Goal: Transaction & Acquisition: Purchase product/service

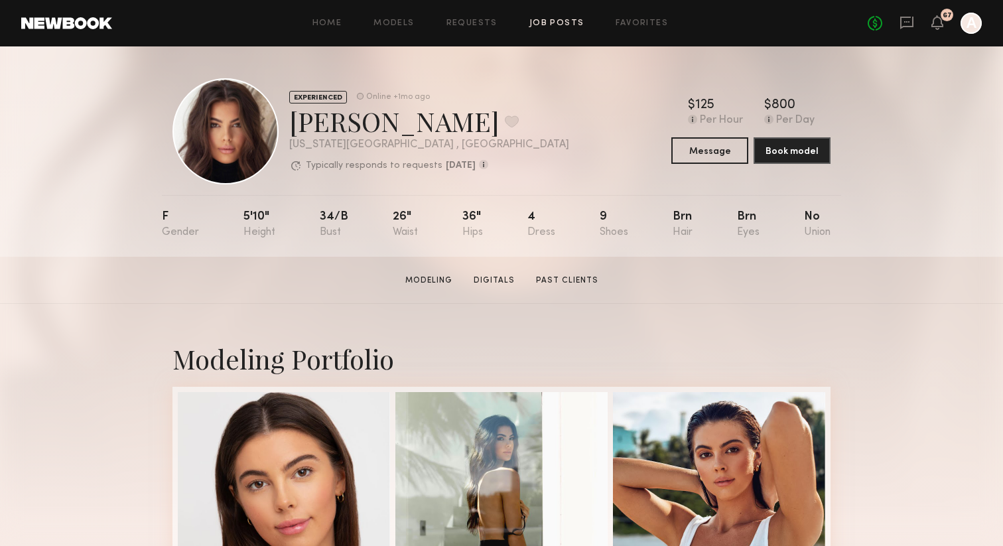
click at [548, 25] on link "Job Posts" at bounding box center [556, 23] width 55 height 9
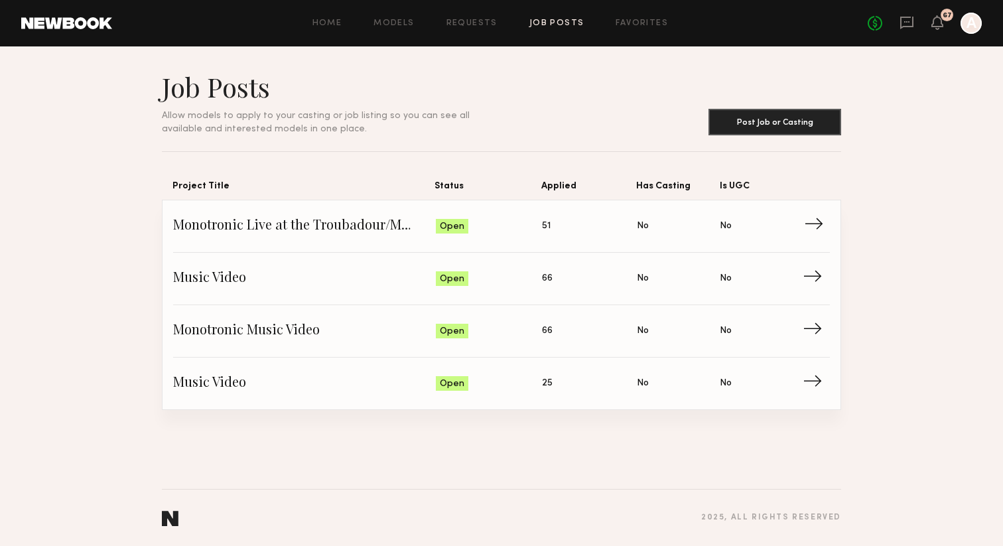
click at [813, 224] on span "→" at bounding box center [817, 226] width 27 height 20
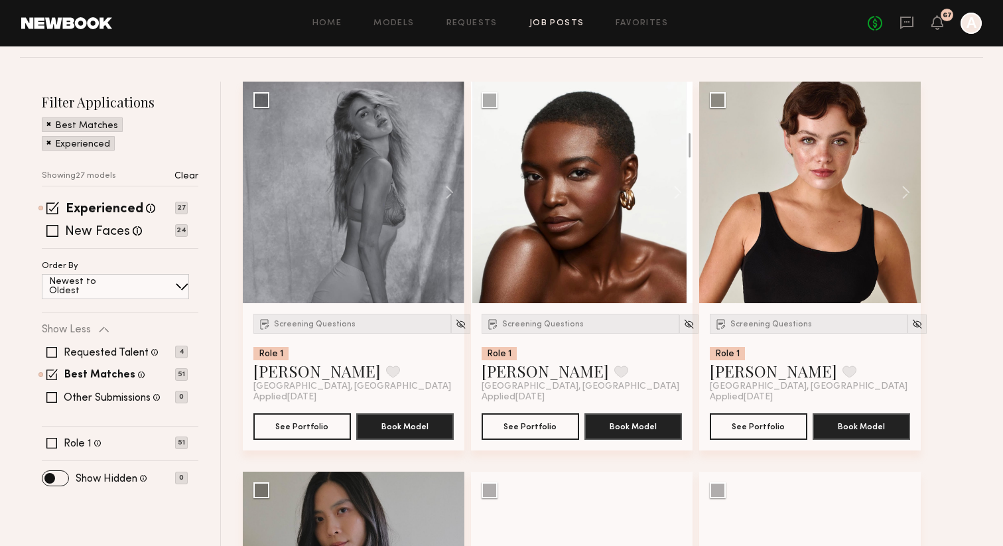
scroll to position [181, 0]
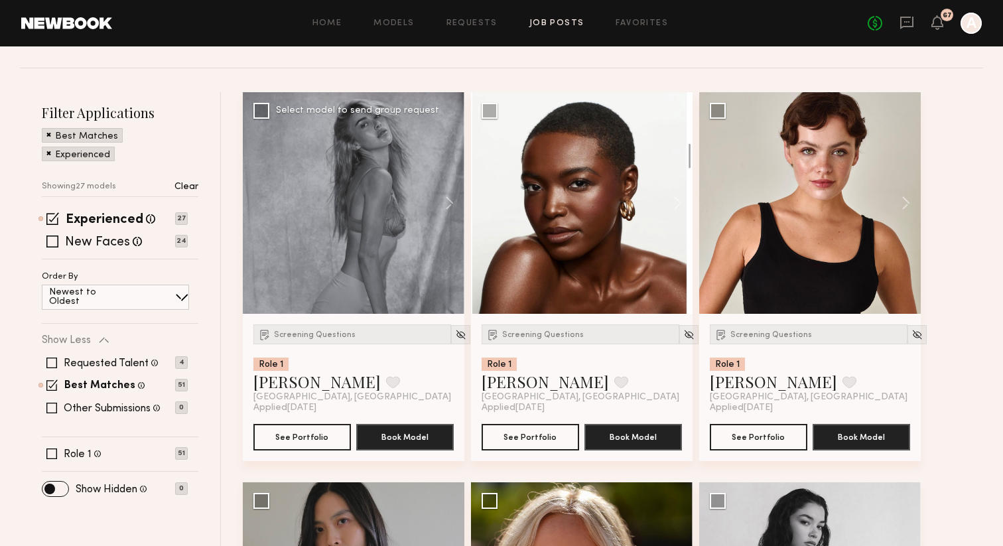
click at [393, 235] on div at bounding box center [354, 203] width 222 height 222
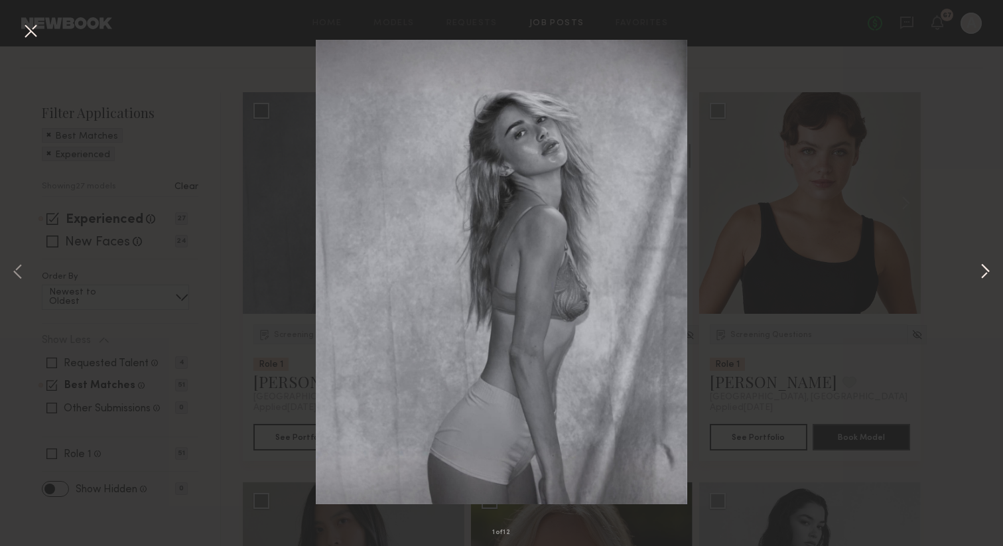
click at [992, 268] on button at bounding box center [985, 272] width 16 height 436
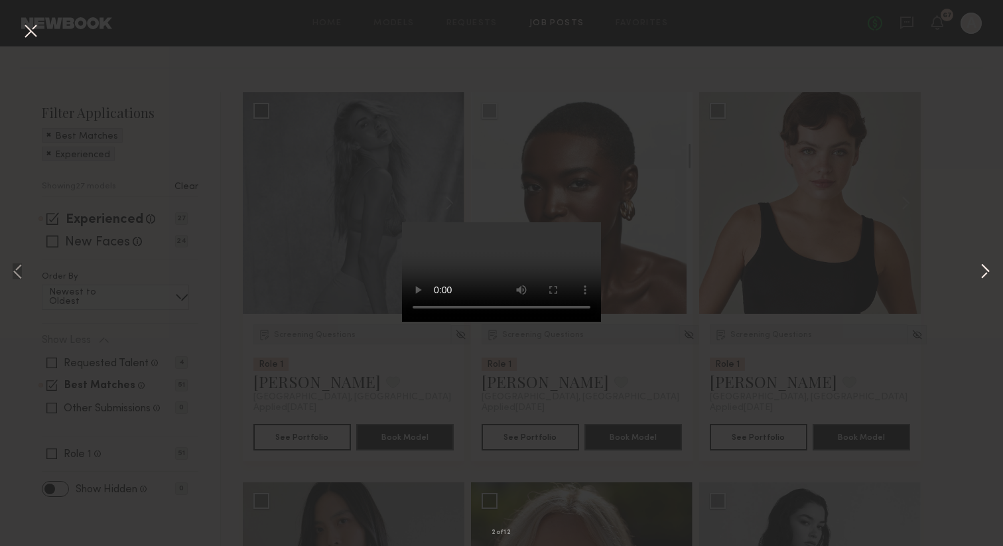
click at [983, 272] on button at bounding box center [985, 272] width 16 height 436
click at [17, 269] on button at bounding box center [18, 272] width 16 height 436
click at [982, 272] on button at bounding box center [985, 272] width 16 height 436
click at [983, 272] on button at bounding box center [985, 272] width 16 height 436
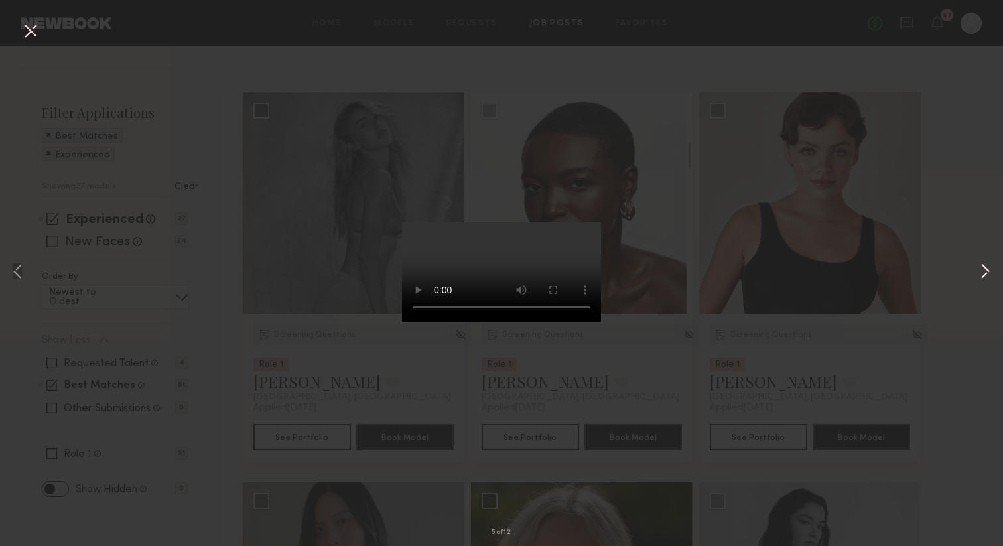
click at [984, 274] on button at bounding box center [985, 272] width 16 height 436
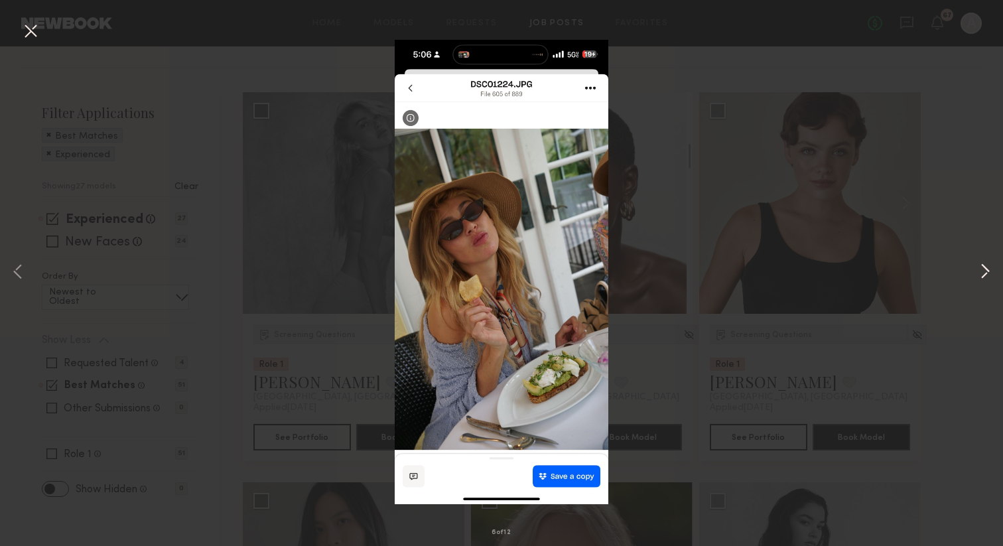
click at [984, 274] on button at bounding box center [985, 272] width 16 height 436
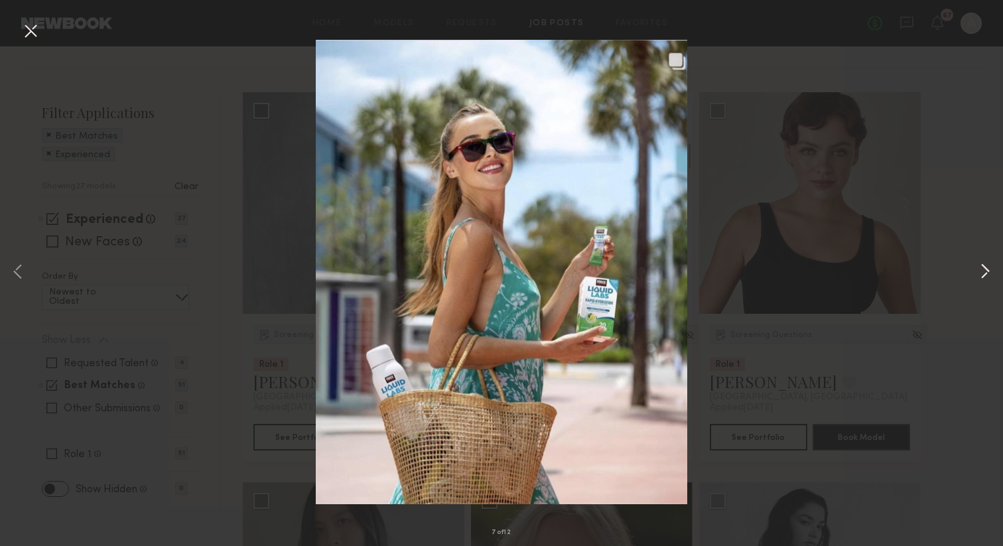
click at [984, 274] on button at bounding box center [985, 272] width 16 height 436
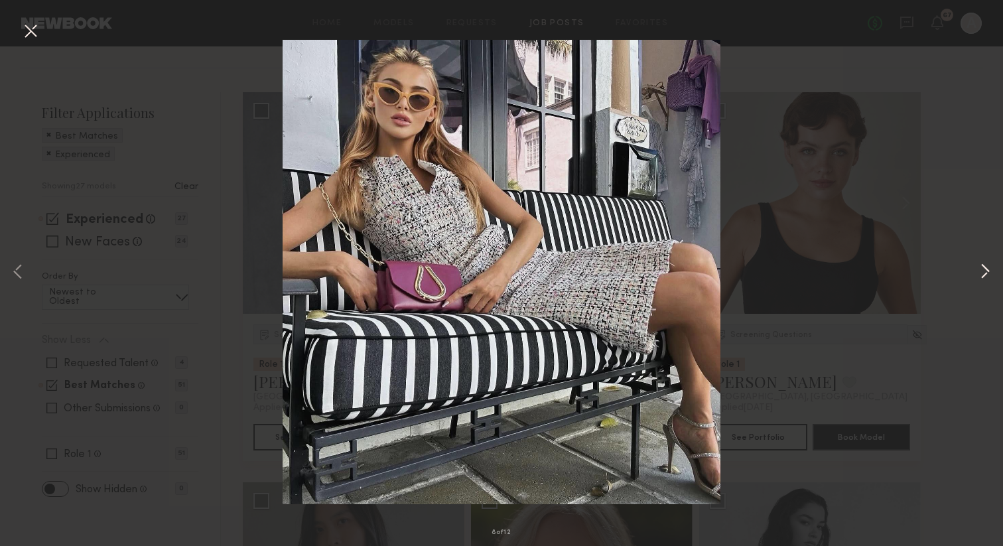
click at [984, 274] on button at bounding box center [985, 272] width 16 height 436
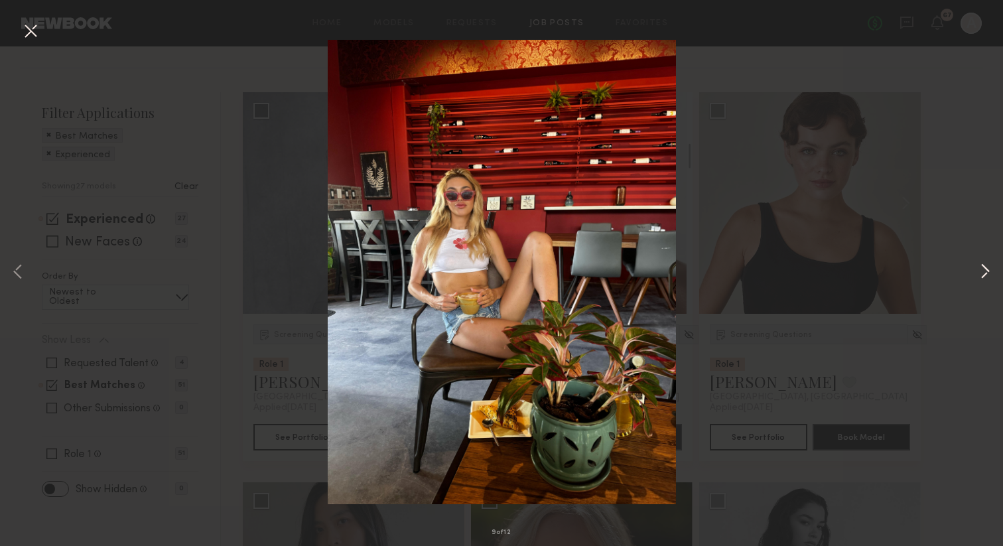
click at [984, 273] on button at bounding box center [985, 272] width 16 height 436
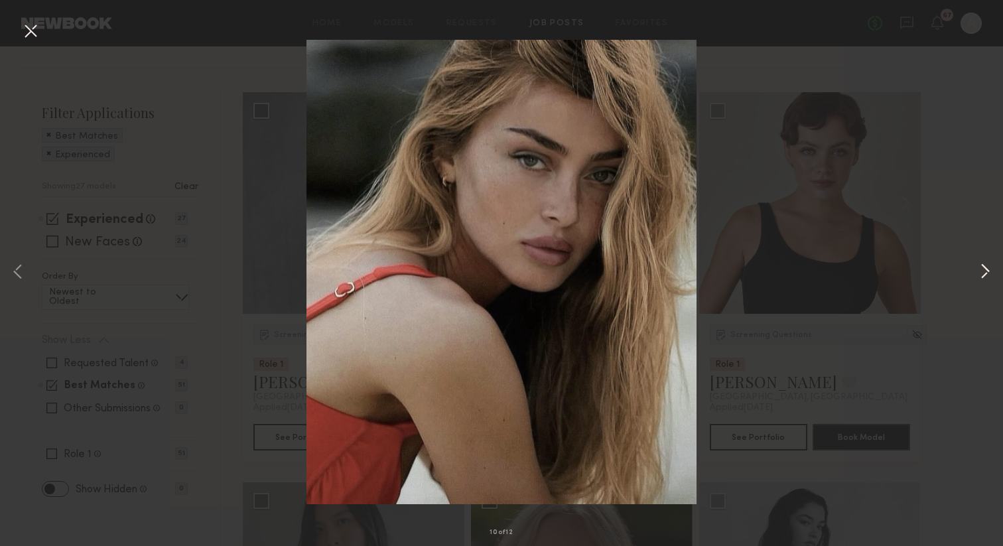
click at [984, 277] on button at bounding box center [985, 272] width 16 height 436
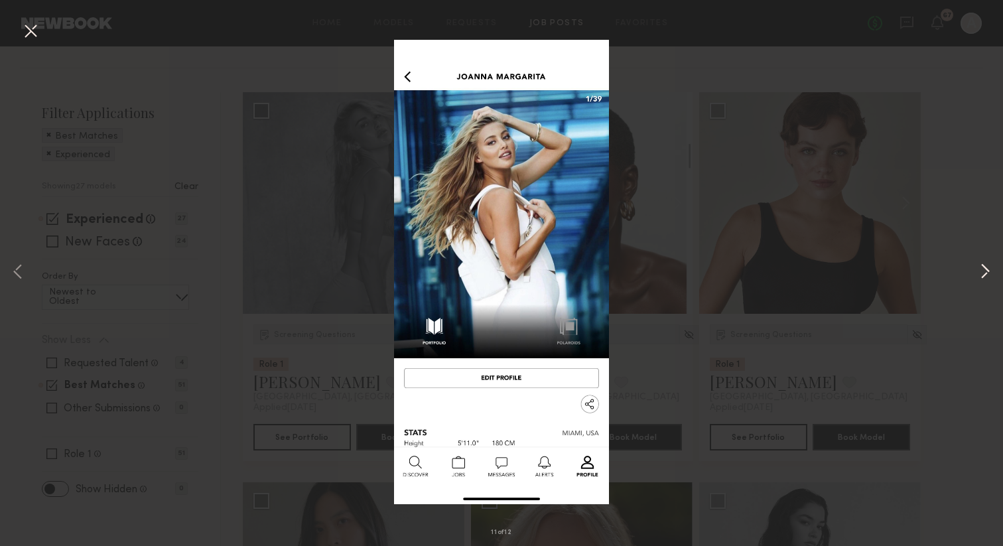
click at [984, 277] on button at bounding box center [985, 272] width 16 height 436
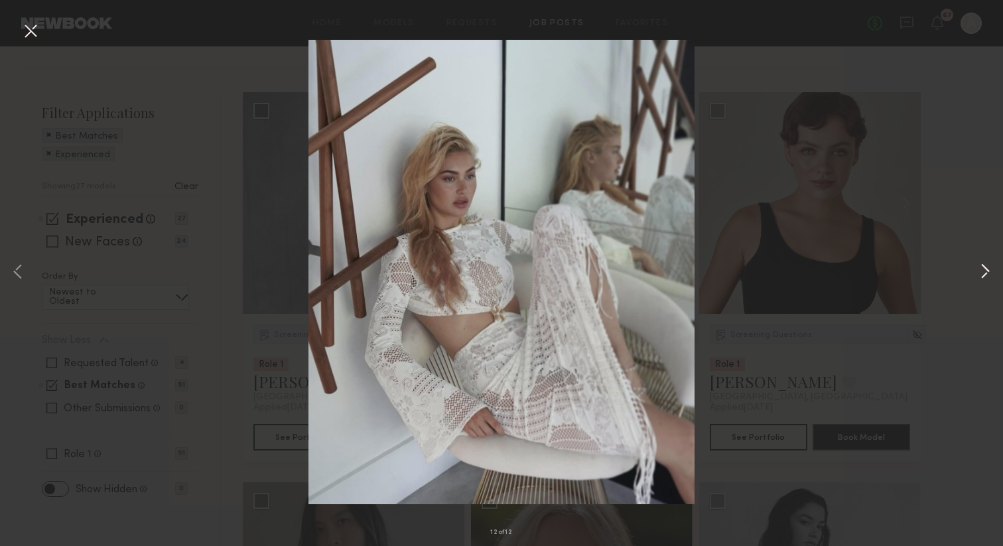
click at [984, 277] on button at bounding box center [985, 272] width 16 height 436
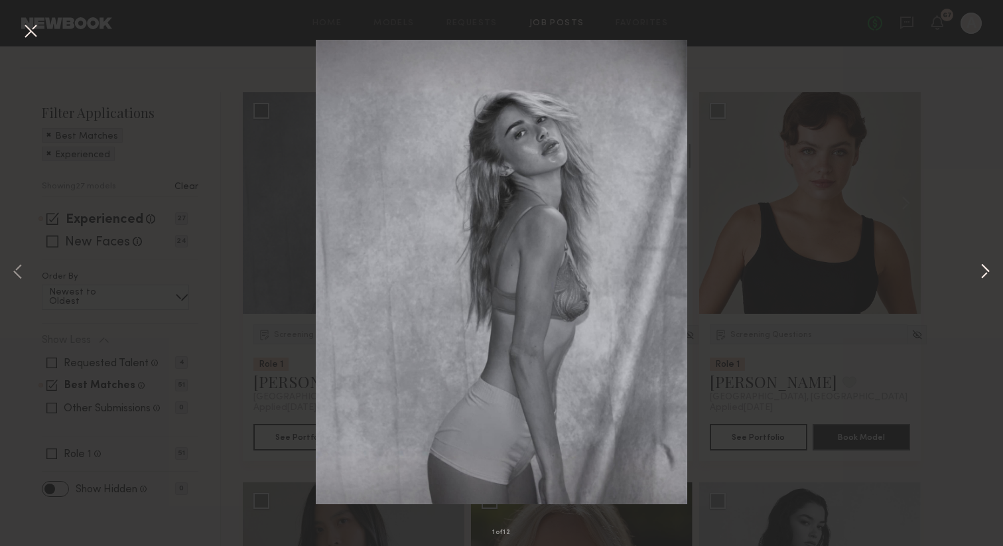
click at [984, 277] on button at bounding box center [985, 272] width 16 height 436
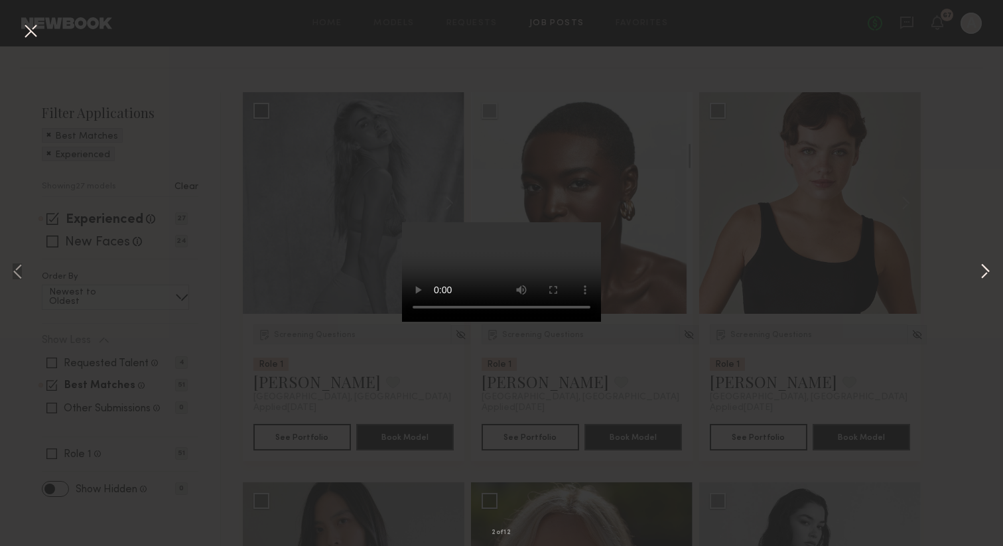
click at [977, 277] on button at bounding box center [985, 272] width 16 height 436
click at [896, 265] on div "3 of 12" at bounding box center [501, 273] width 1003 height 546
click at [129, 142] on div "3 of 12" at bounding box center [501, 273] width 1003 height 546
click at [29, 31] on button at bounding box center [30, 32] width 21 height 24
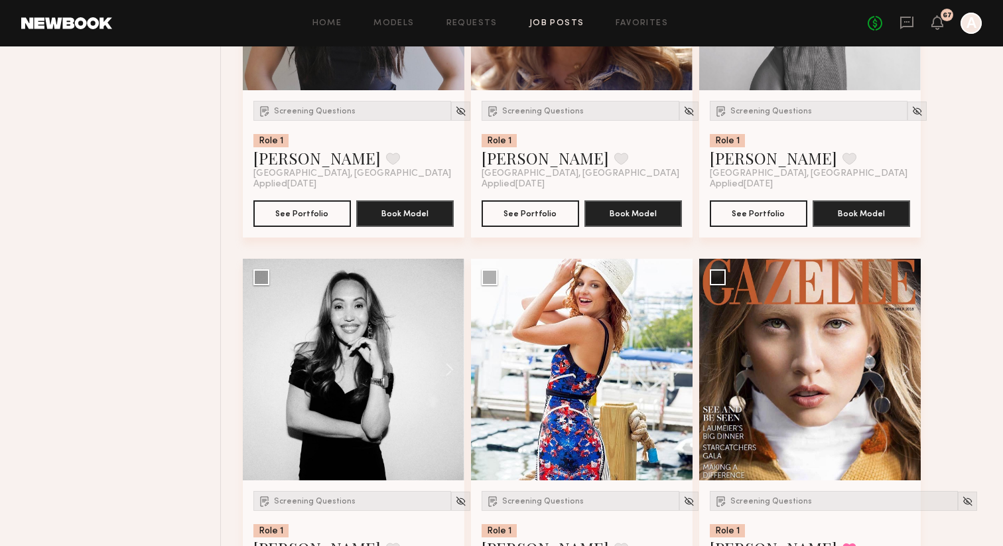
scroll to position [795, 0]
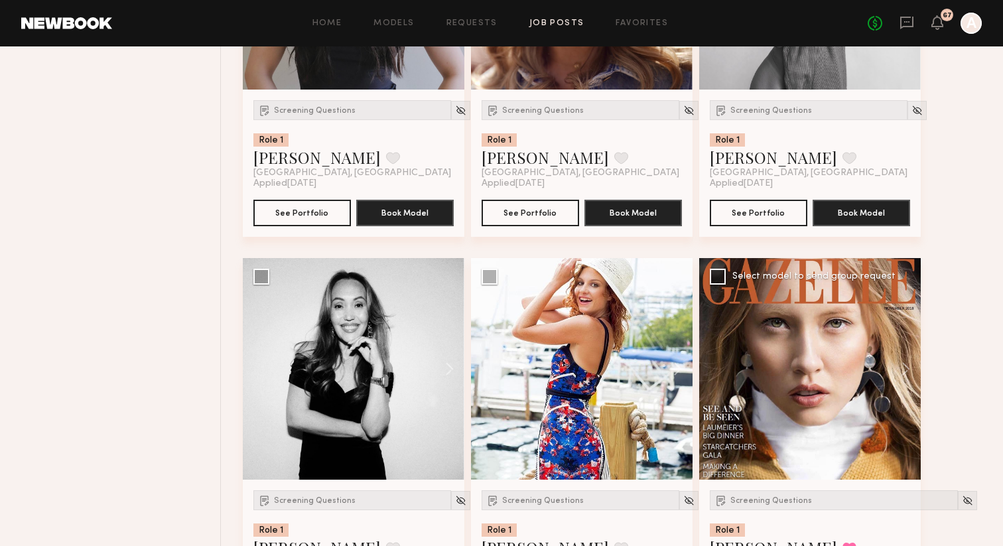
click at [755, 335] on div at bounding box center [810, 369] width 222 height 222
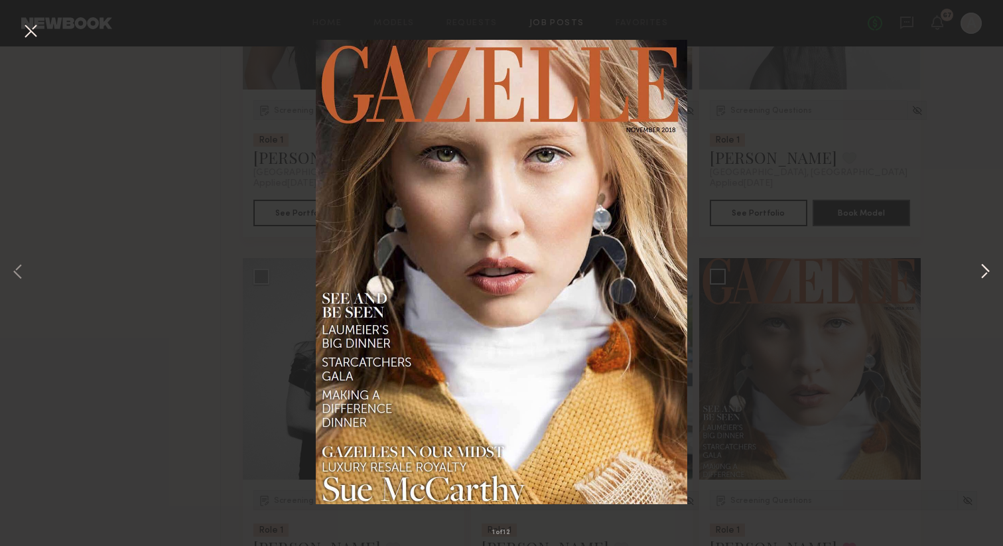
click at [983, 273] on button at bounding box center [985, 272] width 16 height 436
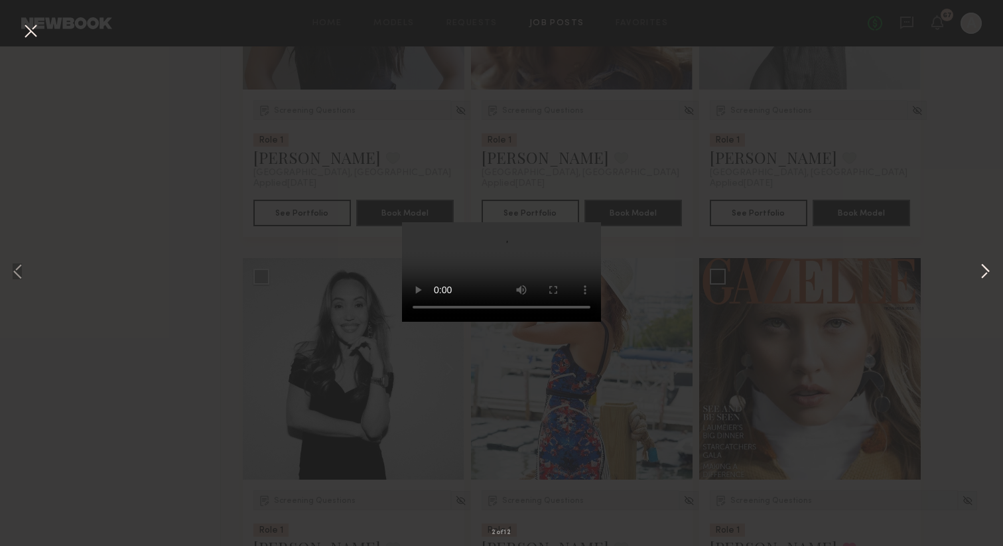
click at [983, 273] on button at bounding box center [985, 272] width 16 height 436
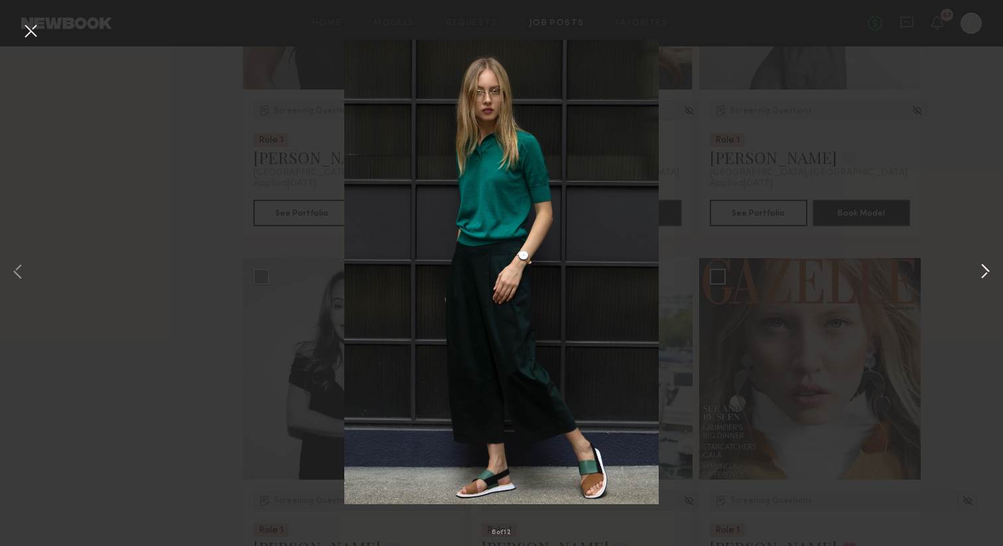
click at [983, 273] on button at bounding box center [985, 272] width 16 height 436
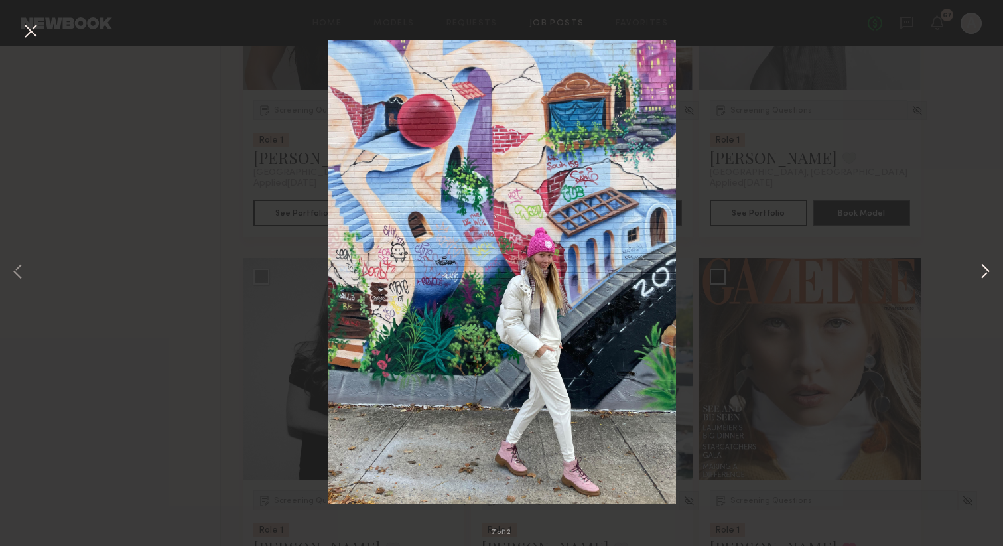
click at [983, 273] on button at bounding box center [985, 272] width 16 height 436
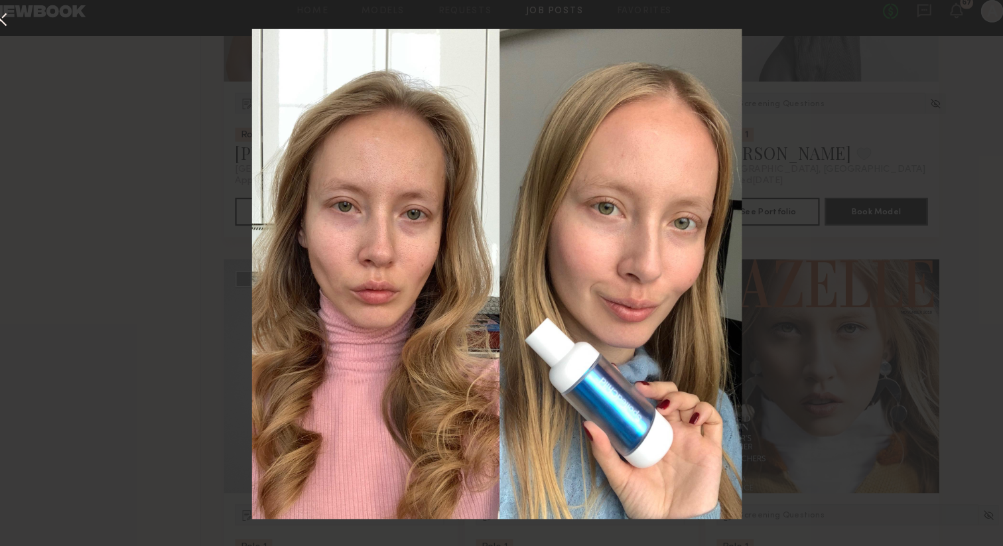
click at [779, 200] on div "8 of 12" at bounding box center [501, 273] width 1003 height 546
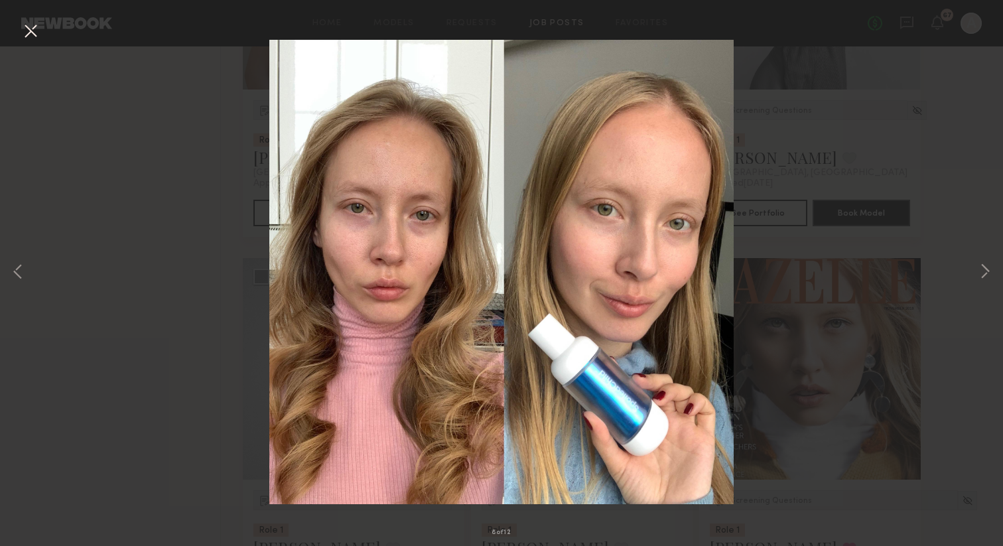
click at [32, 27] on button at bounding box center [30, 32] width 21 height 24
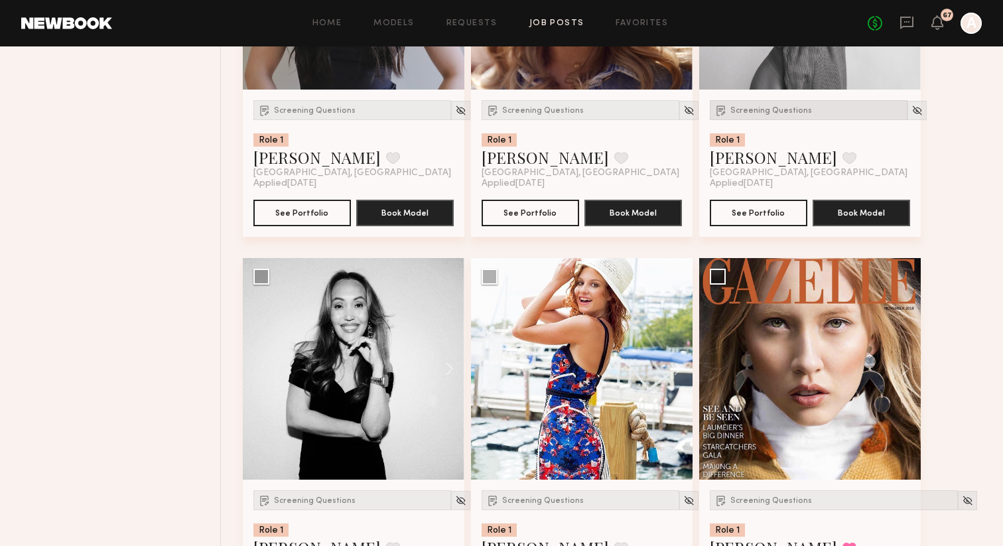
scroll to position [0, 0]
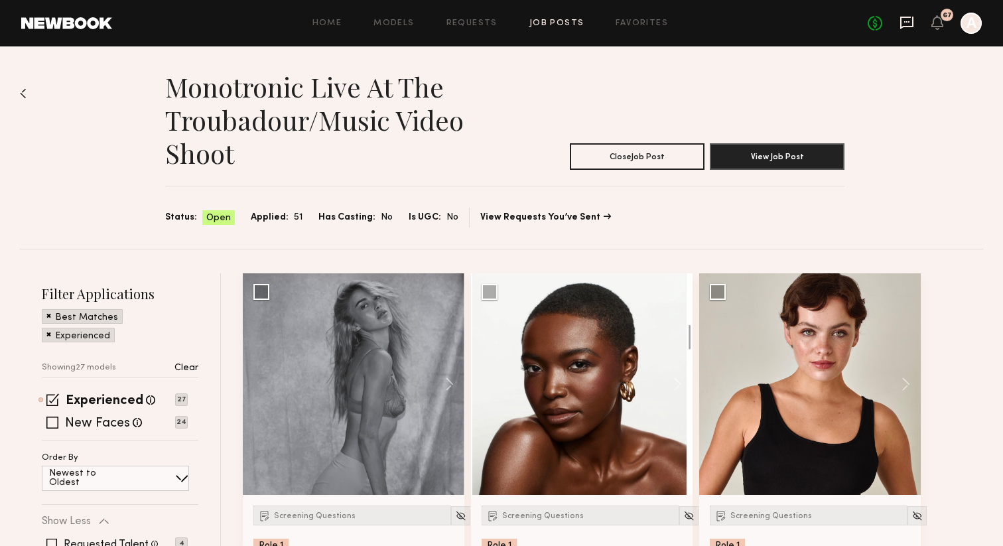
click at [905, 28] on icon at bounding box center [906, 22] width 15 height 15
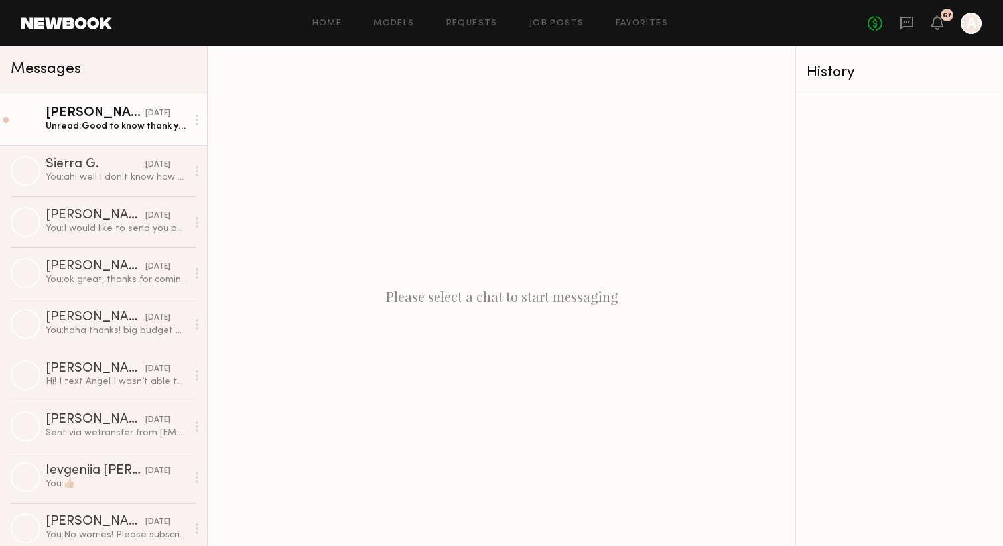
click at [75, 124] on div "Unread: Good to know thank you!" at bounding box center [116, 126] width 141 height 13
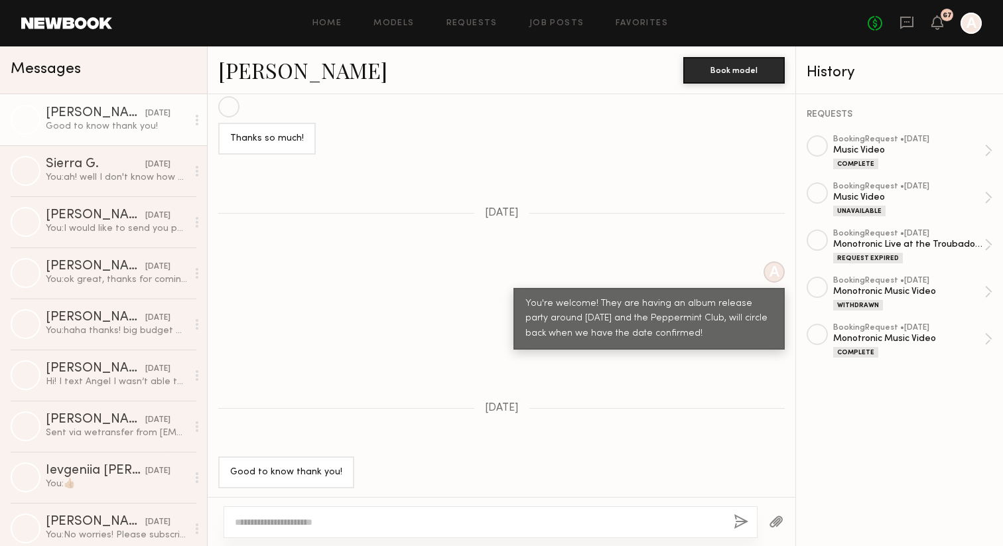
scroll to position [1299, 0]
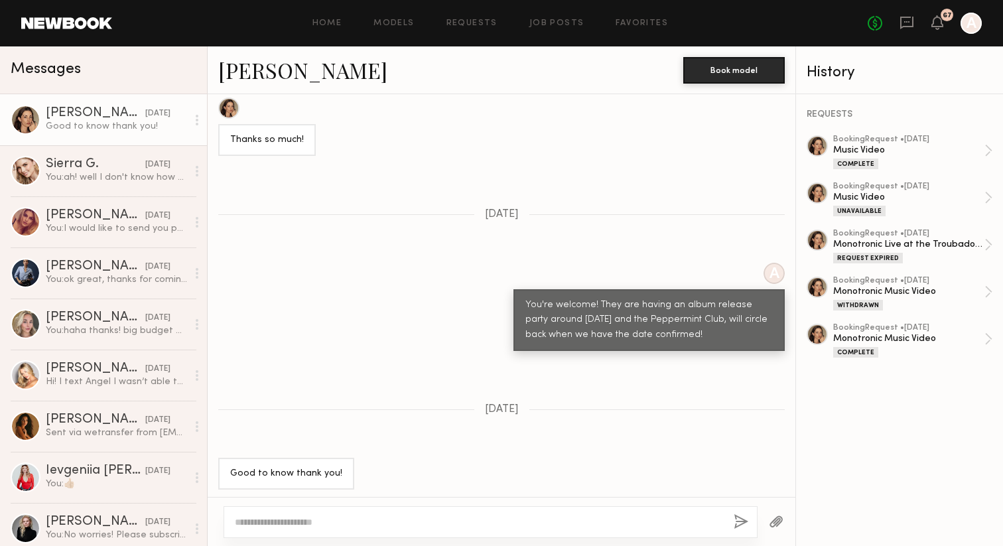
click at [70, 70] on span "Messages" at bounding box center [46, 69] width 70 height 15
click at [82, 226] on div "You: I would like to send you payment, please post or send pics or videos to mo…" at bounding box center [116, 228] width 141 height 13
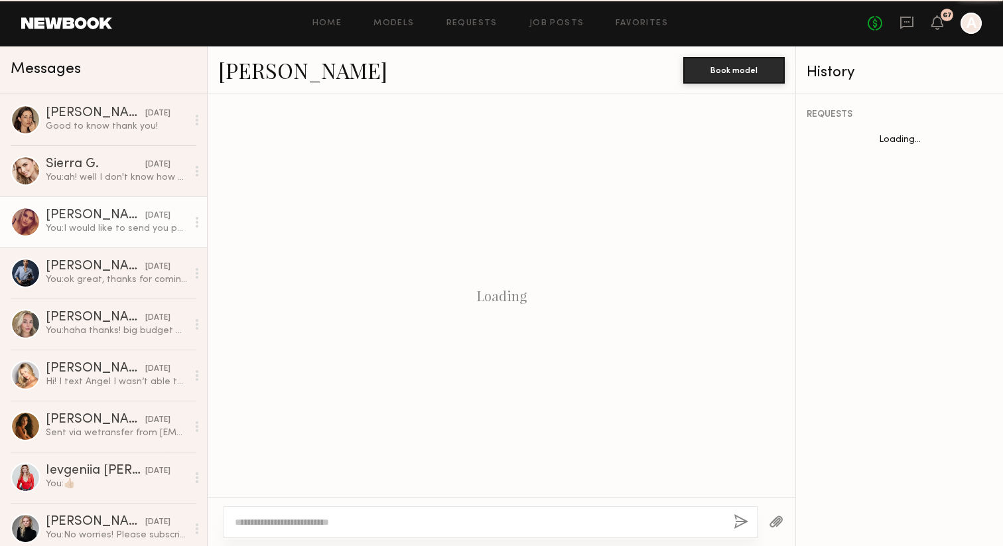
scroll to position [1393, 0]
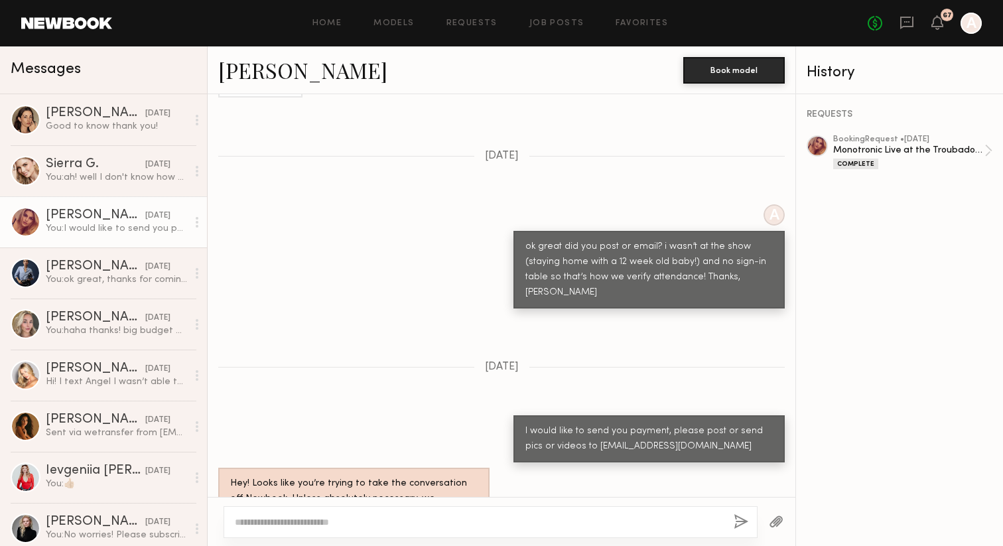
click at [261, 523] on textarea at bounding box center [479, 521] width 488 height 13
click at [866, 153] on div "Monotronic Live at the Troubadour/Music Video Shoot" at bounding box center [908, 150] width 151 height 13
click at [262, 523] on textarea at bounding box center [479, 521] width 488 height 13
type textarea "**********"
click at [740, 523] on button "button" at bounding box center [741, 522] width 15 height 17
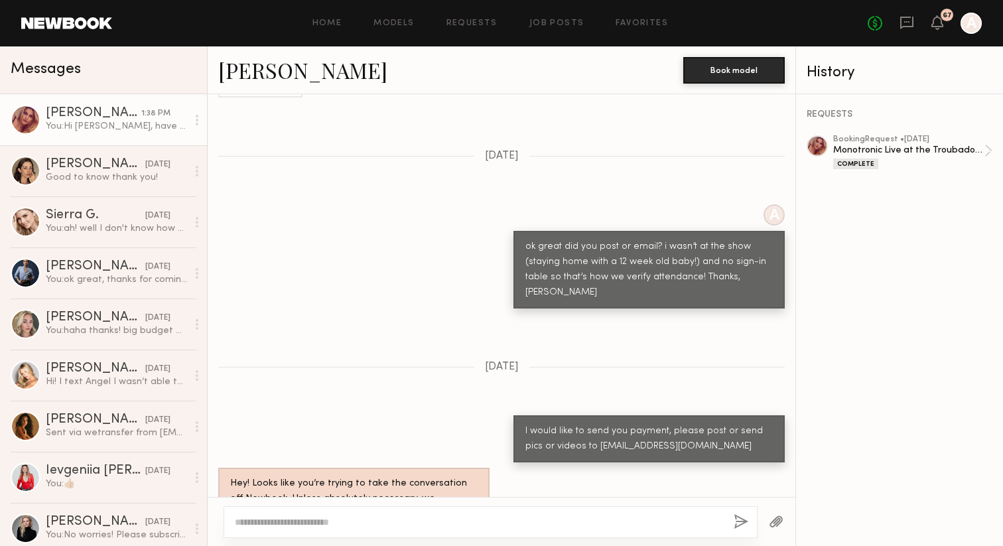
scroll to position [1647, 0]
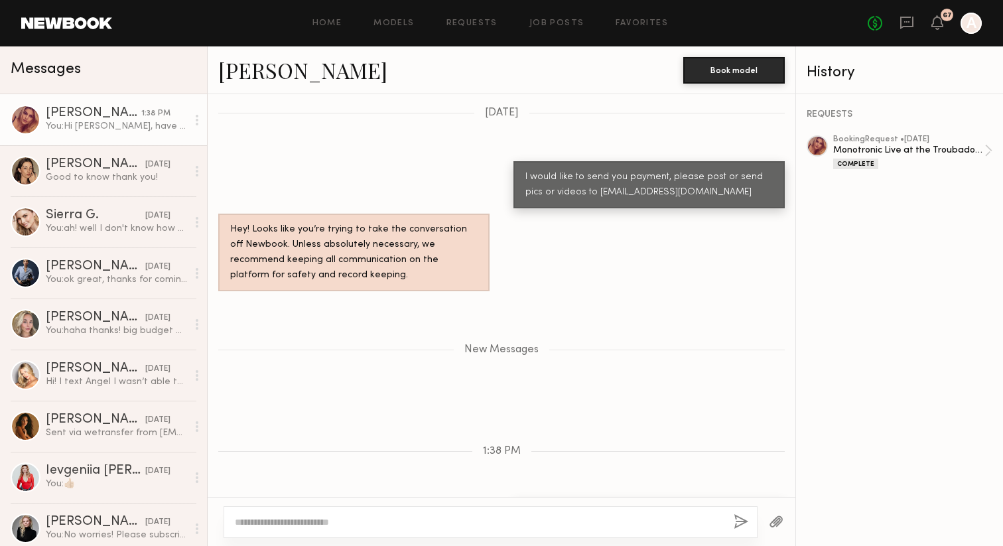
click at [241, 72] on link "Victoria H." at bounding box center [302, 70] width 169 height 29
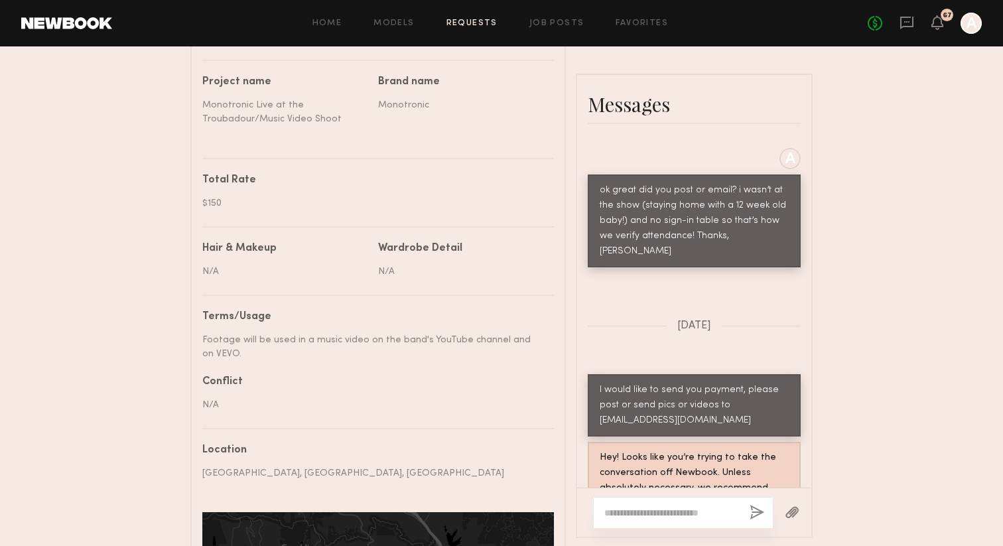
scroll to position [2053, 0]
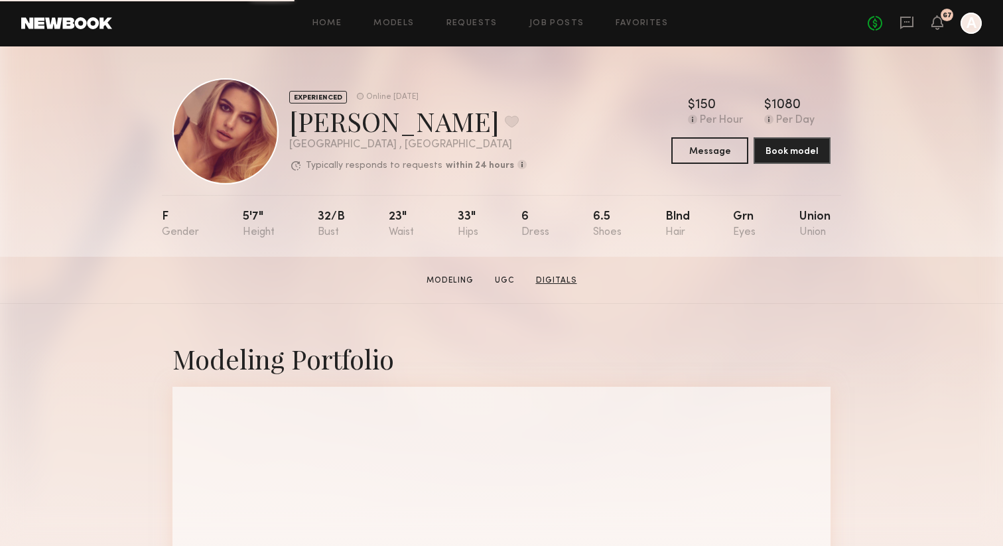
click at [554, 279] on link "Digitals" at bounding box center [557, 281] width 52 height 12
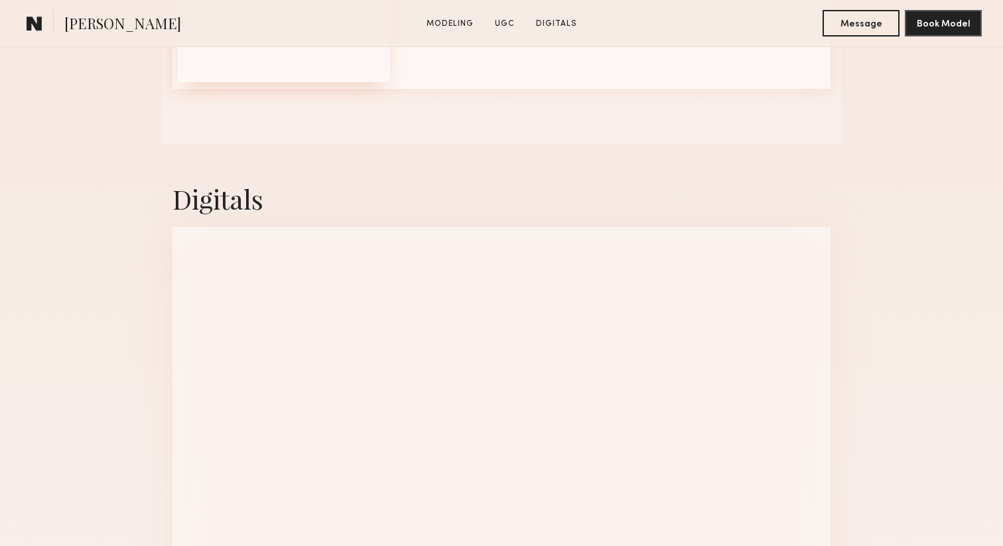
scroll to position [1638, 0]
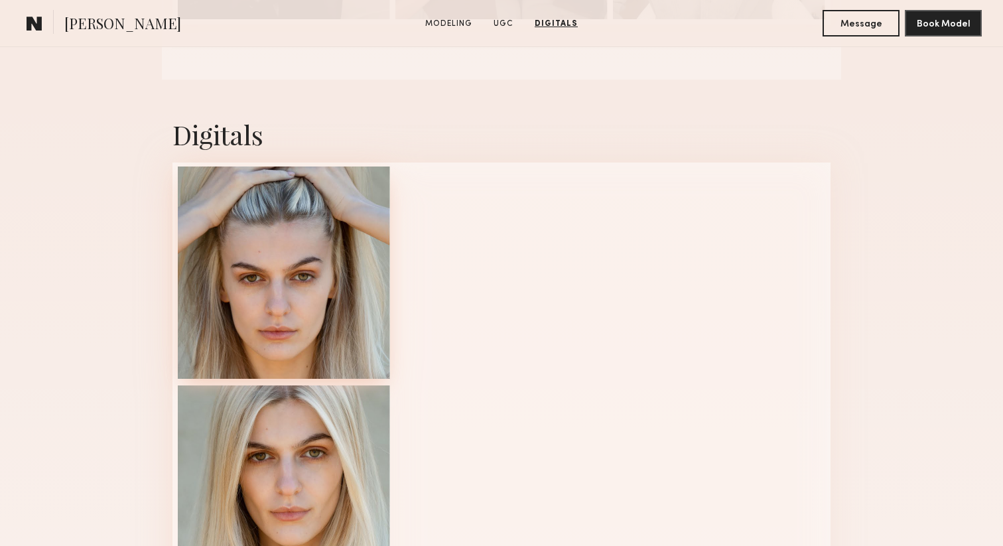
click at [283, 272] on div at bounding box center [284, 272] width 212 height 212
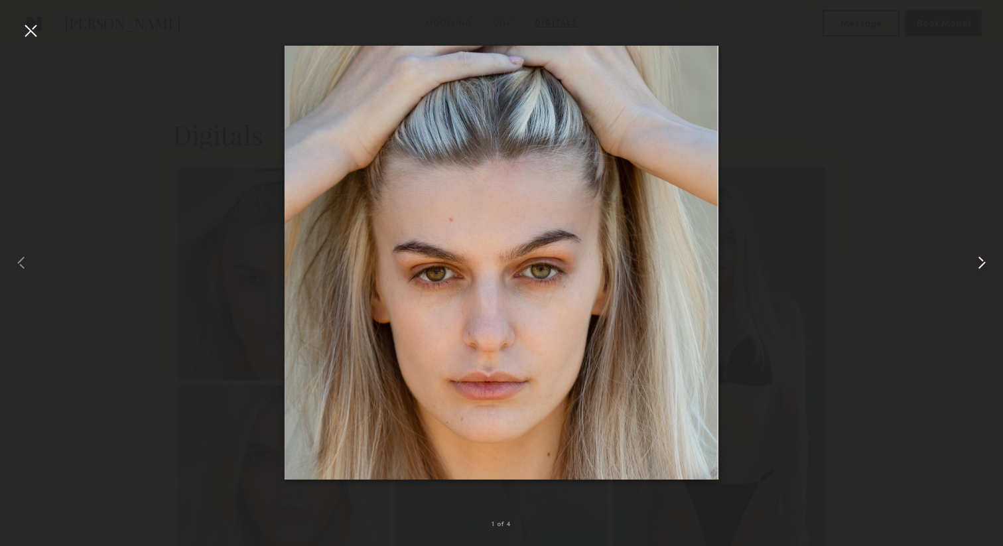
click at [982, 265] on common-icon at bounding box center [981, 262] width 21 height 21
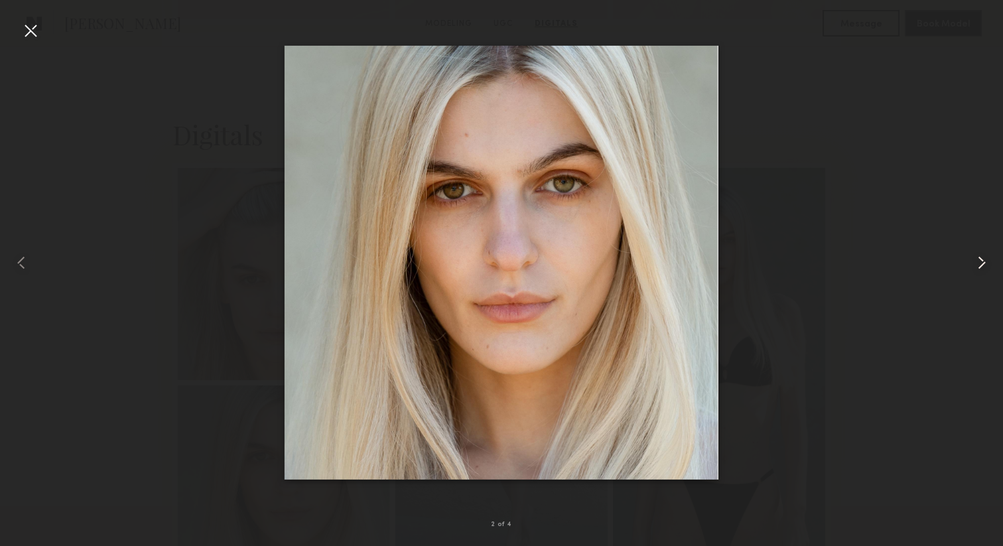
click at [982, 265] on common-icon at bounding box center [981, 262] width 21 height 21
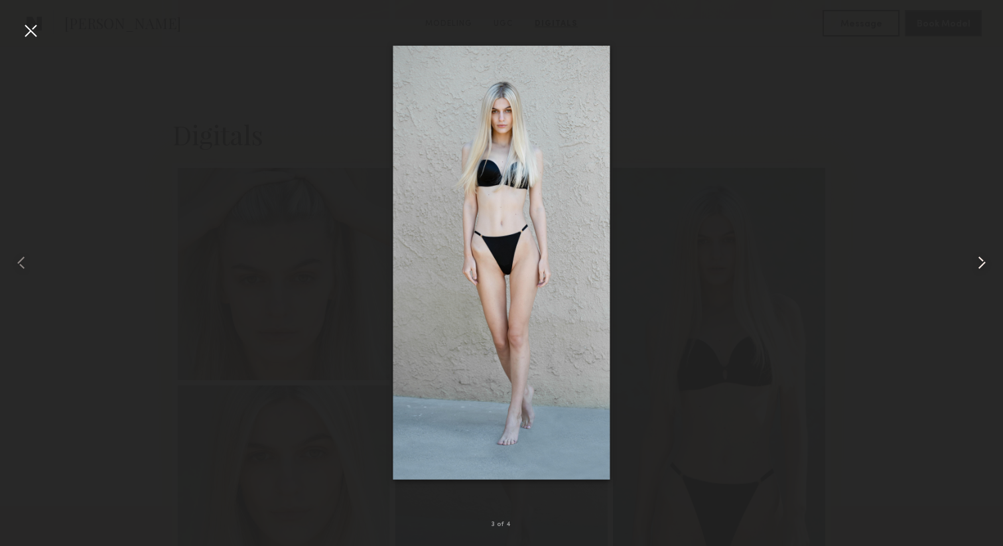
click at [985, 261] on common-icon at bounding box center [981, 262] width 21 height 21
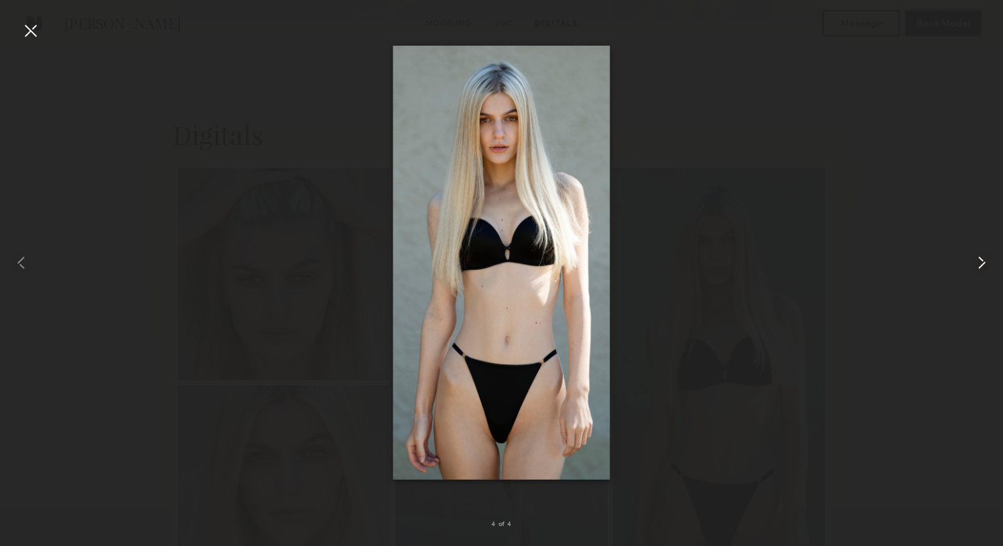
click at [985, 261] on common-icon at bounding box center [981, 262] width 21 height 21
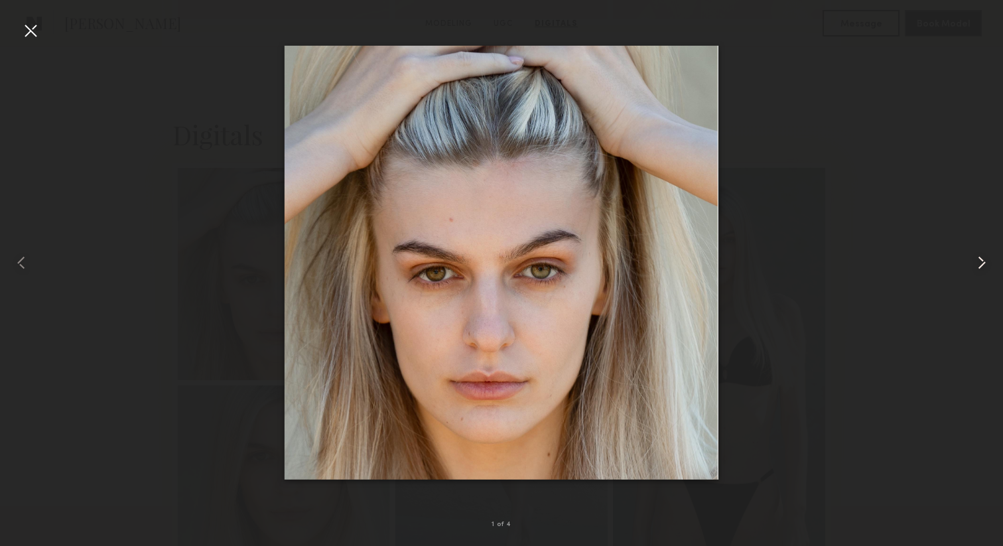
click at [985, 261] on common-icon at bounding box center [981, 262] width 21 height 21
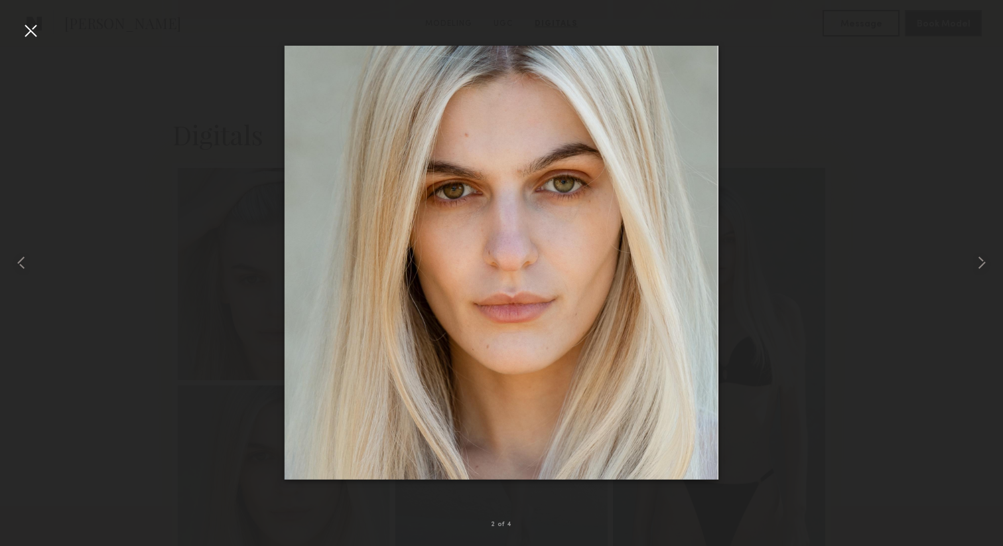
click at [31, 32] on div at bounding box center [30, 30] width 21 height 21
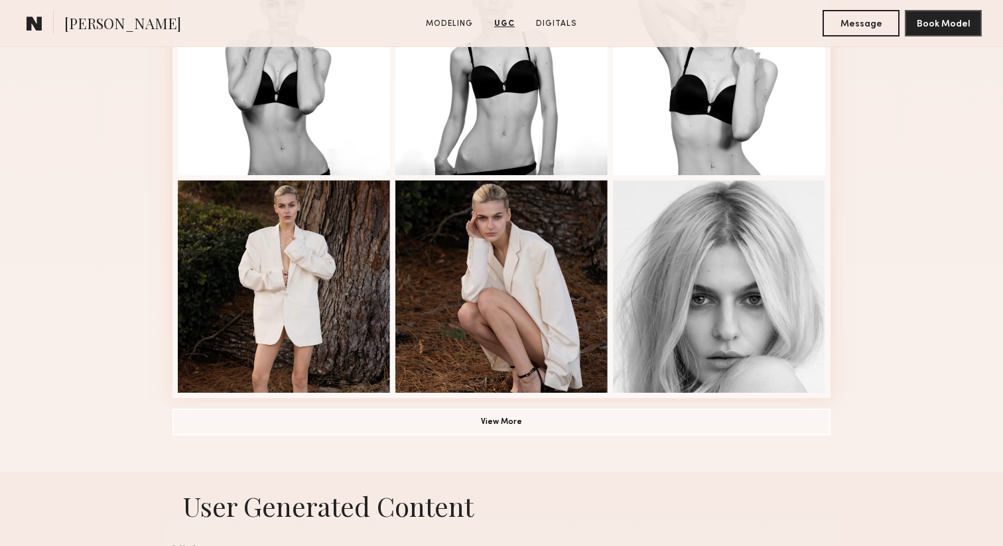
scroll to position [879, 0]
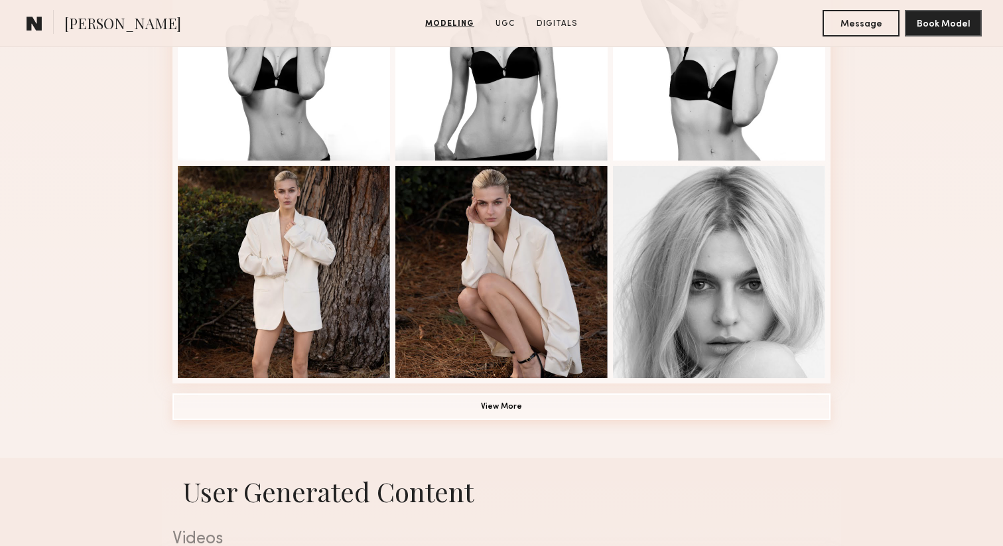
click at [511, 410] on button "View More" at bounding box center [501, 406] width 658 height 27
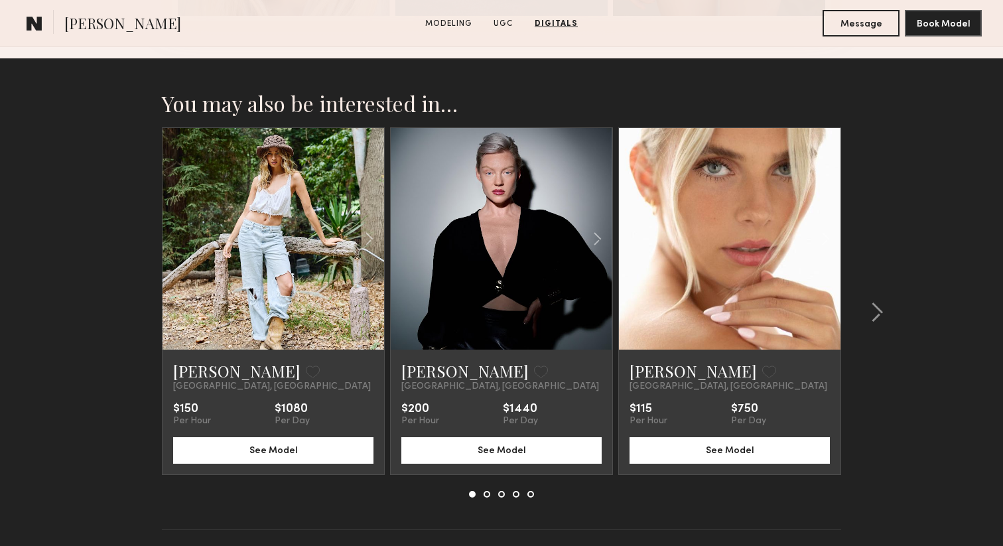
scroll to position [3103, 0]
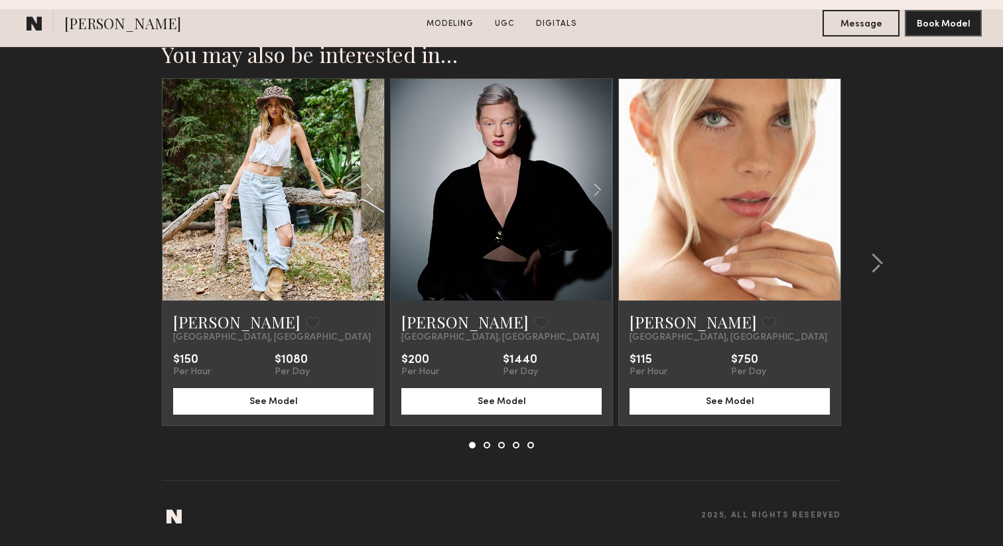
click at [725, 253] on link at bounding box center [730, 190] width 76 height 222
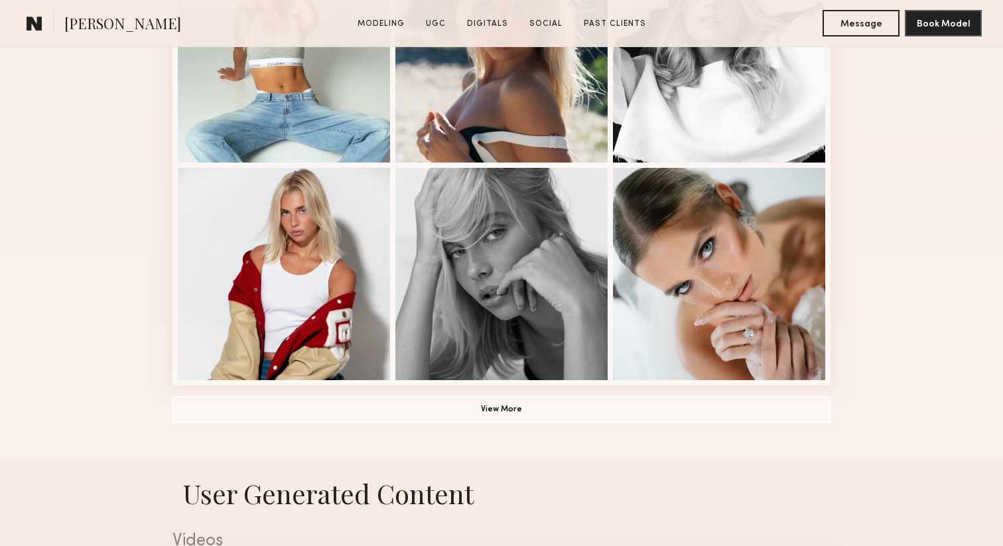
scroll to position [885, 0]
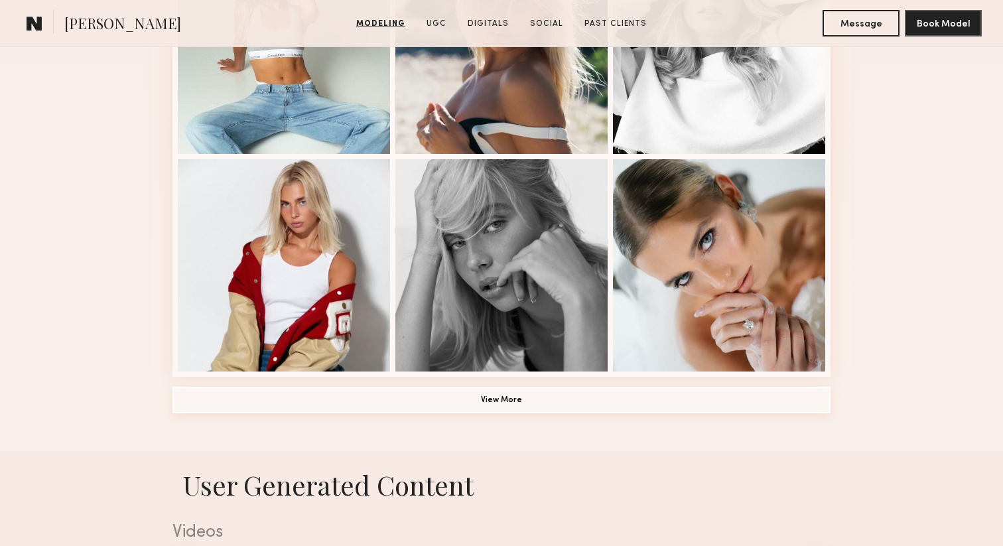
click at [491, 399] on button "View More" at bounding box center [501, 400] width 658 height 27
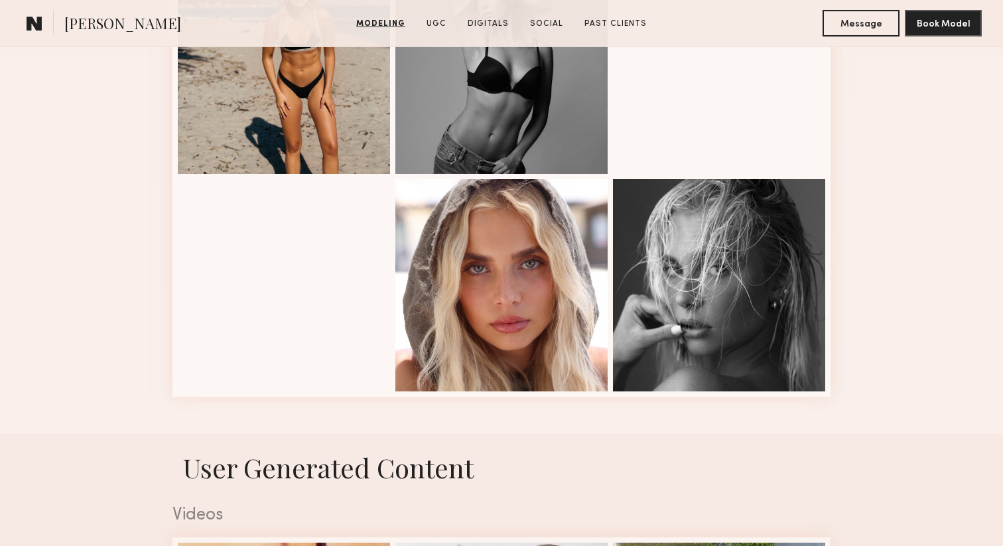
scroll to position [1738, 0]
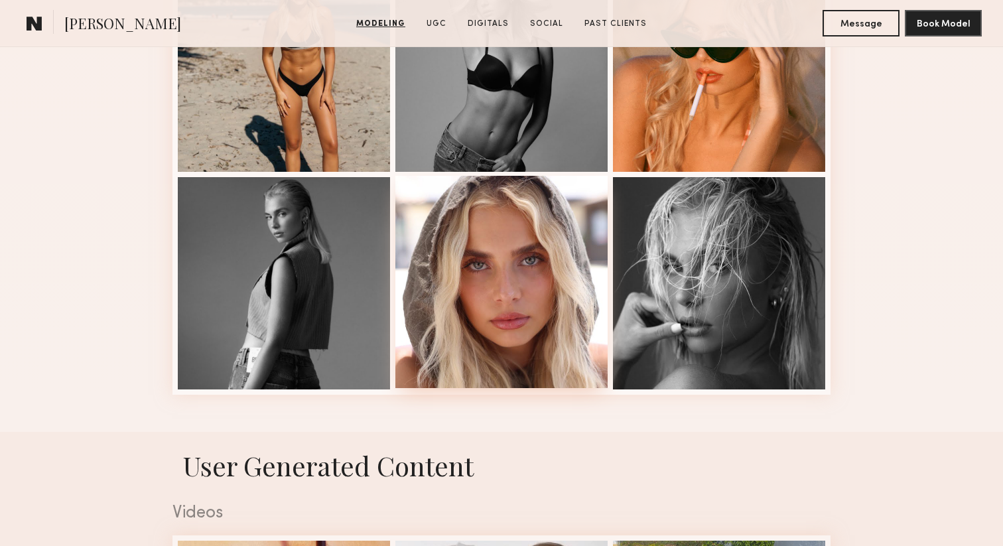
click at [480, 313] on div at bounding box center [501, 282] width 212 height 212
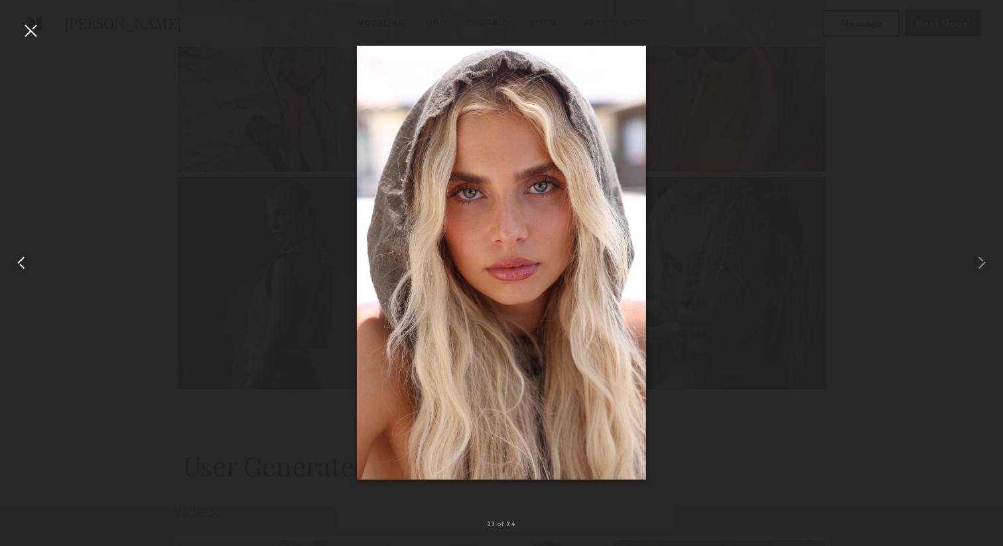
click at [25, 265] on common-icon at bounding box center [21, 262] width 21 height 21
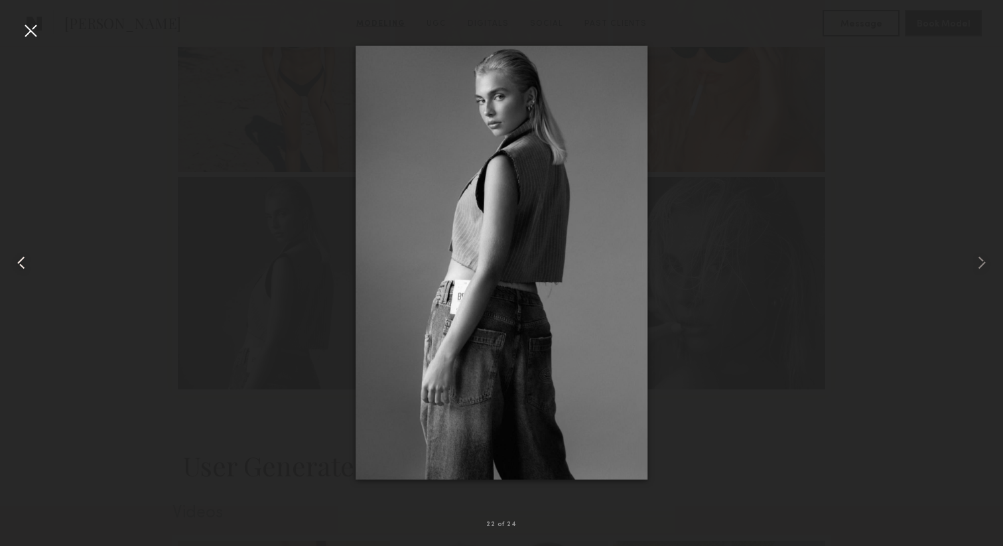
click at [25, 265] on common-icon at bounding box center [21, 262] width 21 height 21
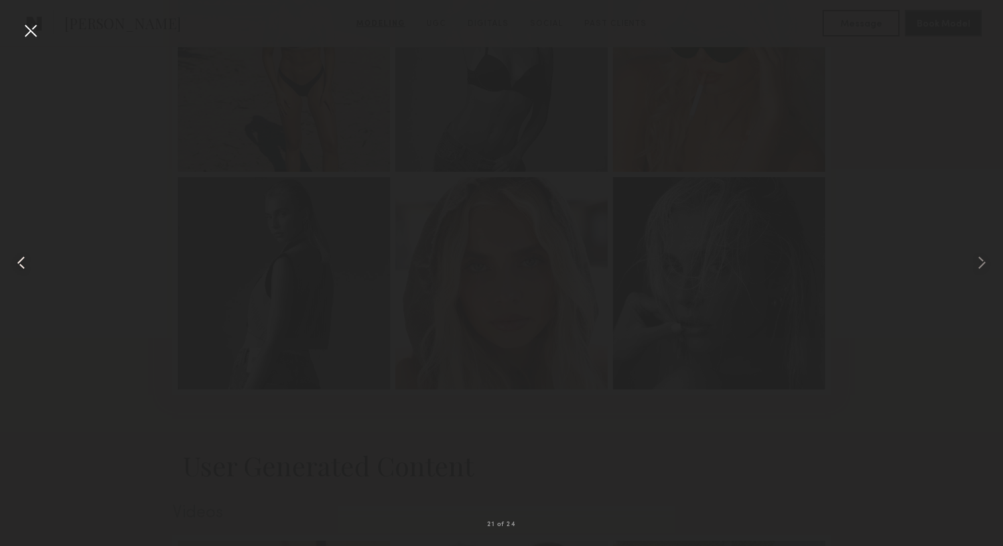
click at [25, 265] on common-icon at bounding box center [21, 262] width 21 height 21
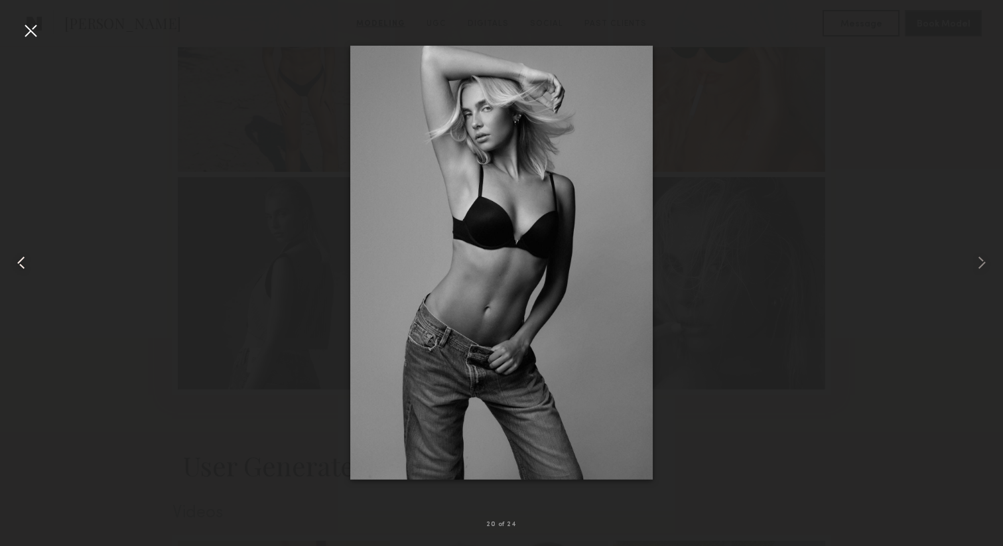
click at [25, 265] on common-icon at bounding box center [21, 262] width 21 height 21
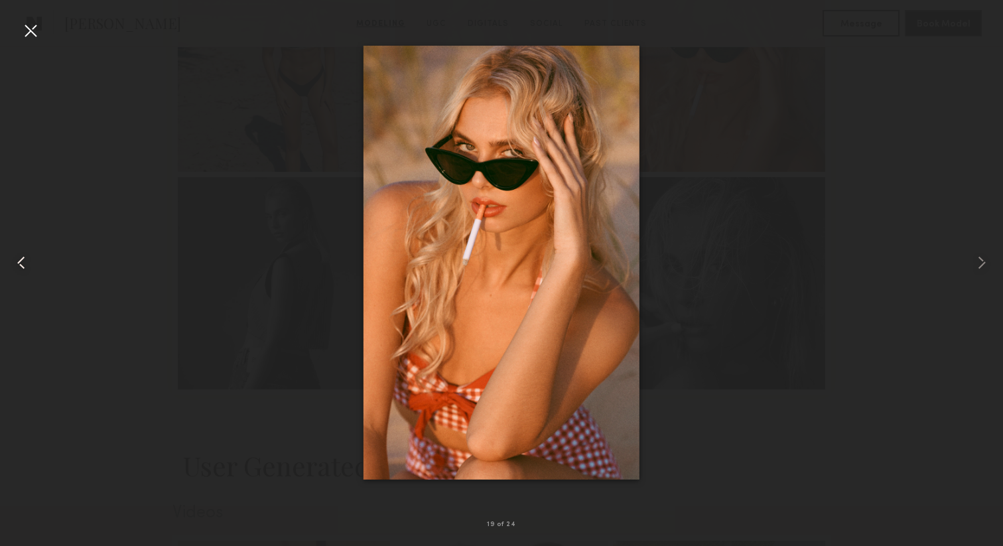
click at [25, 265] on common-icon at bounding box center [21, 262] width 21 height 21
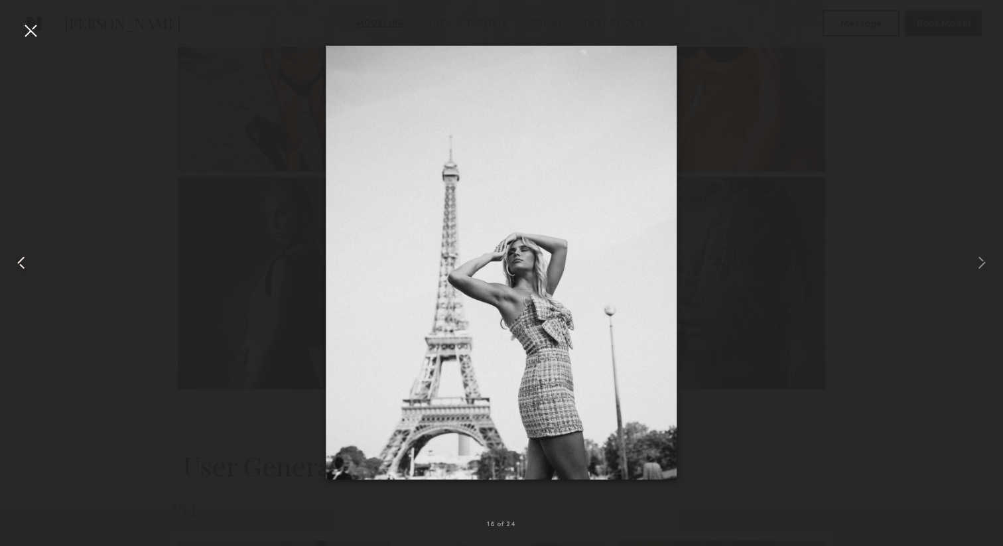
click at [25, 265] on common-icon at bounding box center [21, 262] width 21 height 21
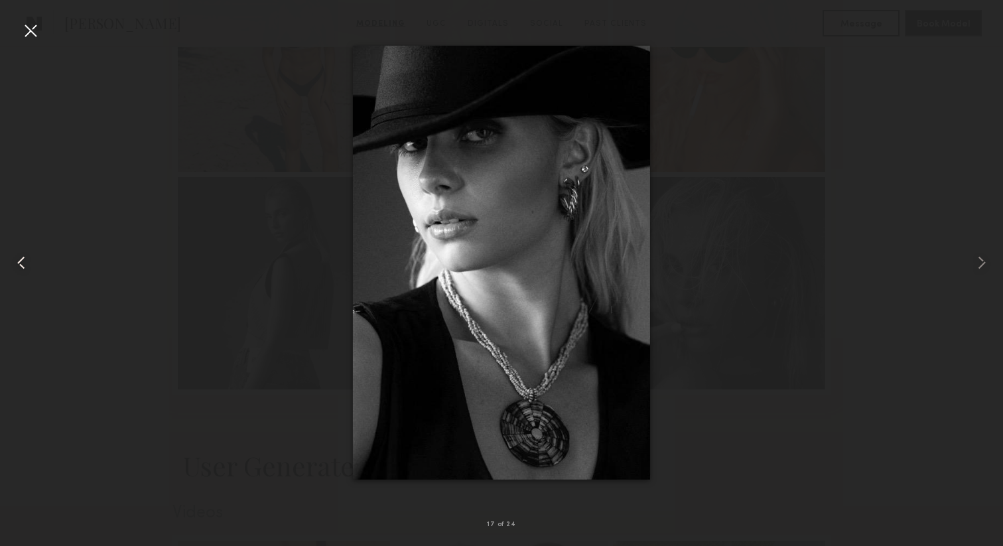
click at [25, 265] on common-icon at bounding box center [21, 262] width 21 height 21
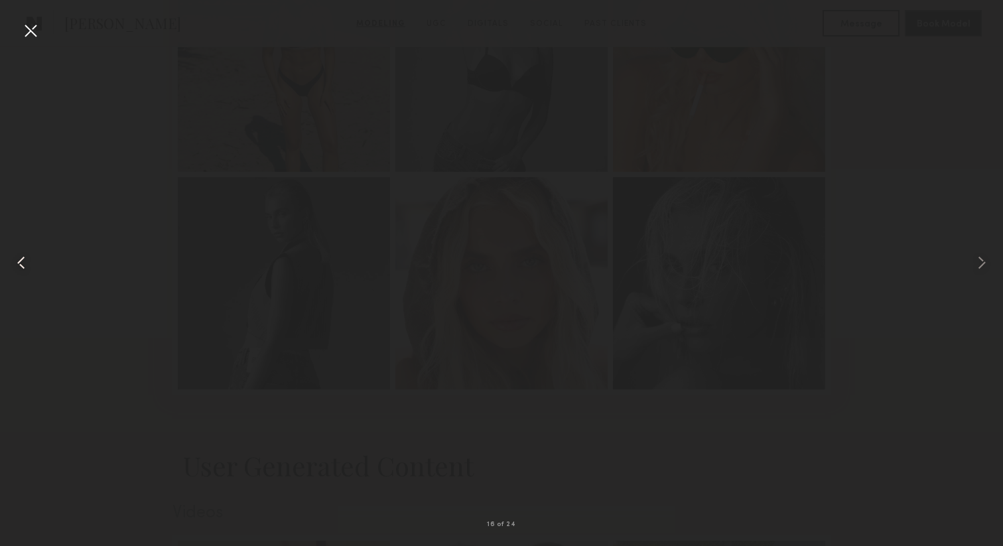
click at [25, 265] on common-icon at bounding box center [21, 262] width 21 height 21
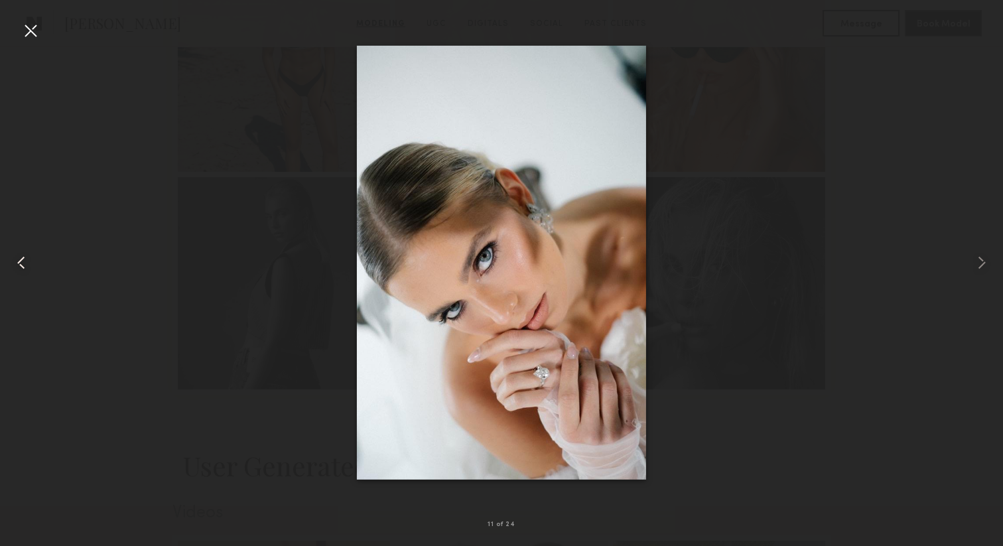
click at [19, 254] on common-icon at bounding box center [21, 262] width 21 height 21
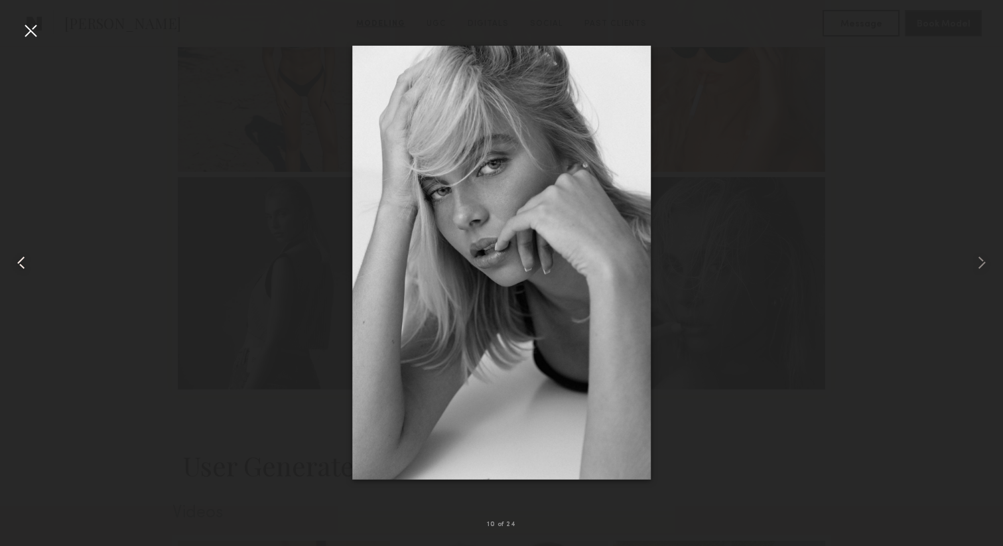
click at [21, 262] on common-icon at bounding box center [21, 262] width 21 height 21
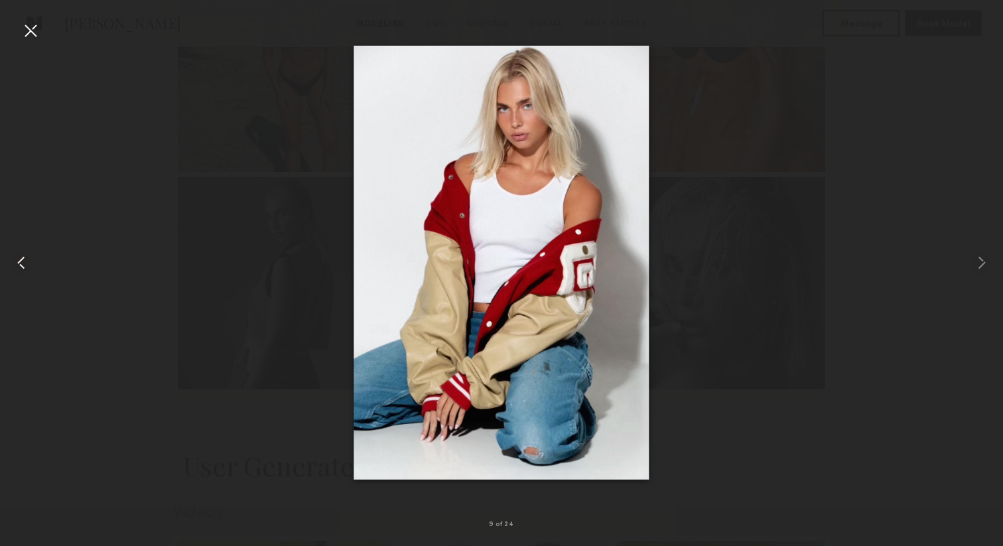
click at [21, 262] on common-icon at bounding box center [21, 262] width 21 height 21
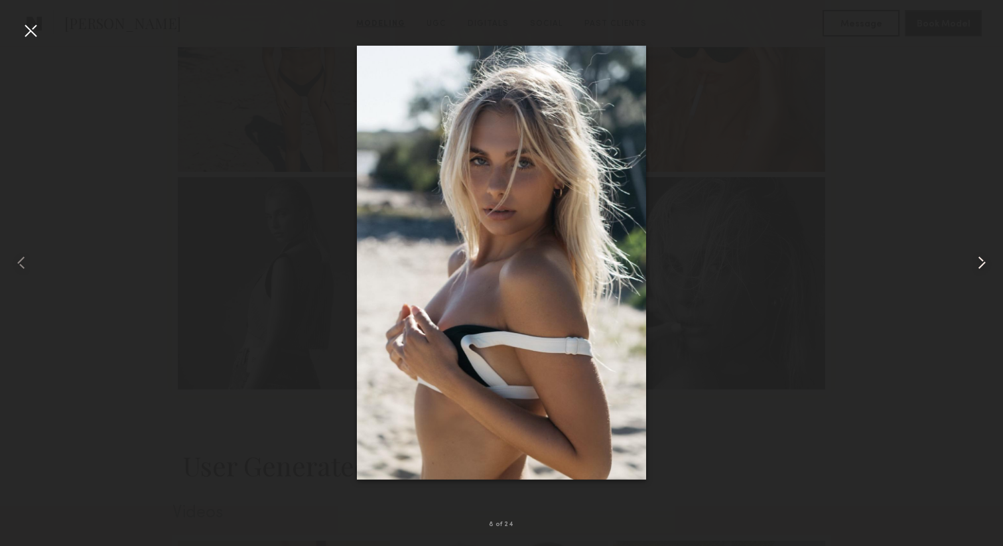
click at [980, 262] on common-icon at bounding box center [981, 262] width 21 height 21
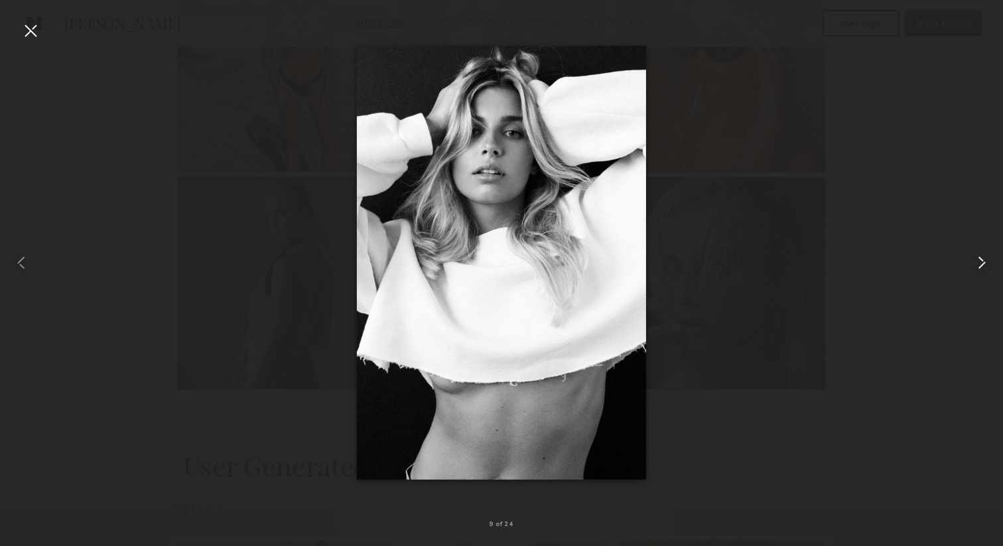
click at [986, 263] on common-icon at bounding box center [981, 262] width 21 height 21
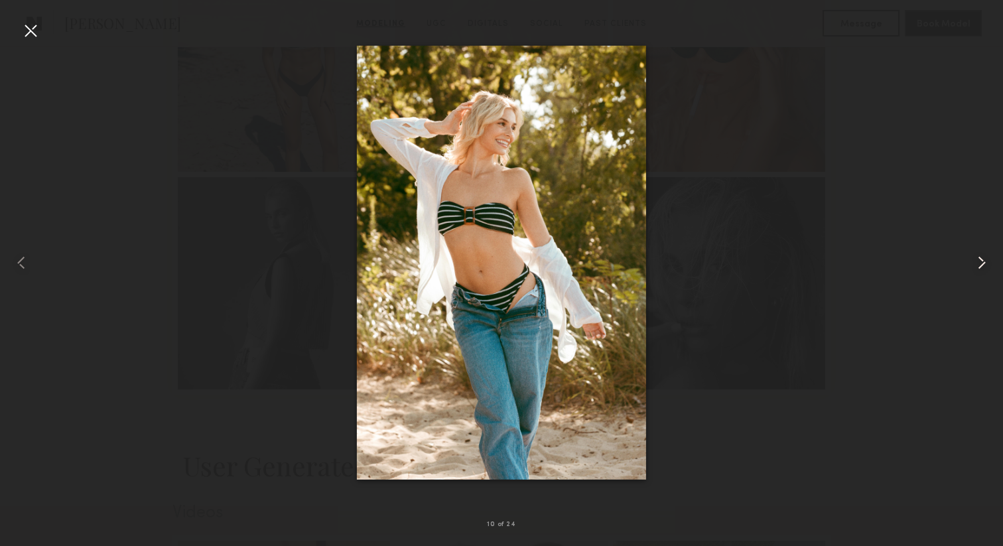
click at [989, 255] on common-icon at bounding box center [981, 262] width 21 height 21
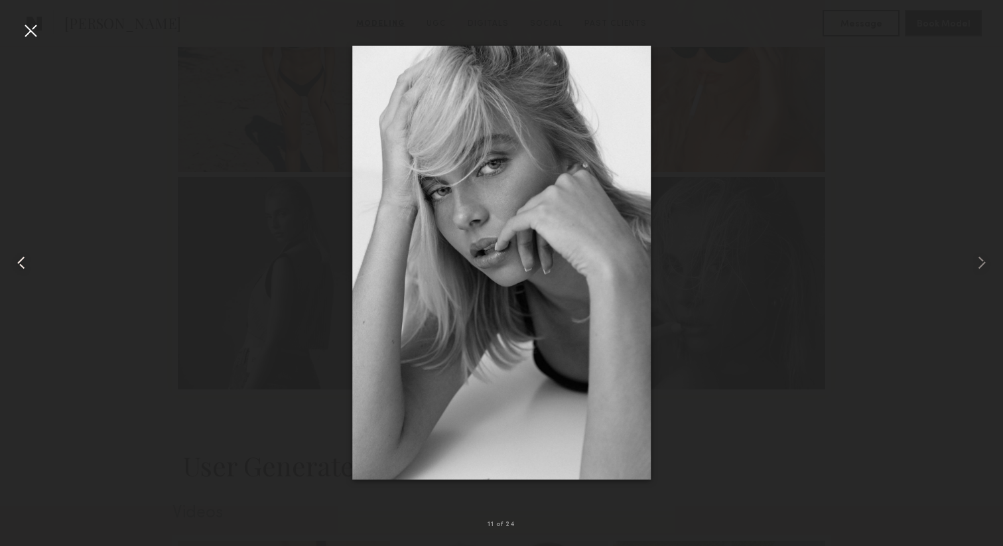
click at [21, 262] on common-icon at bounding box center [21, 262] width 21 height 21
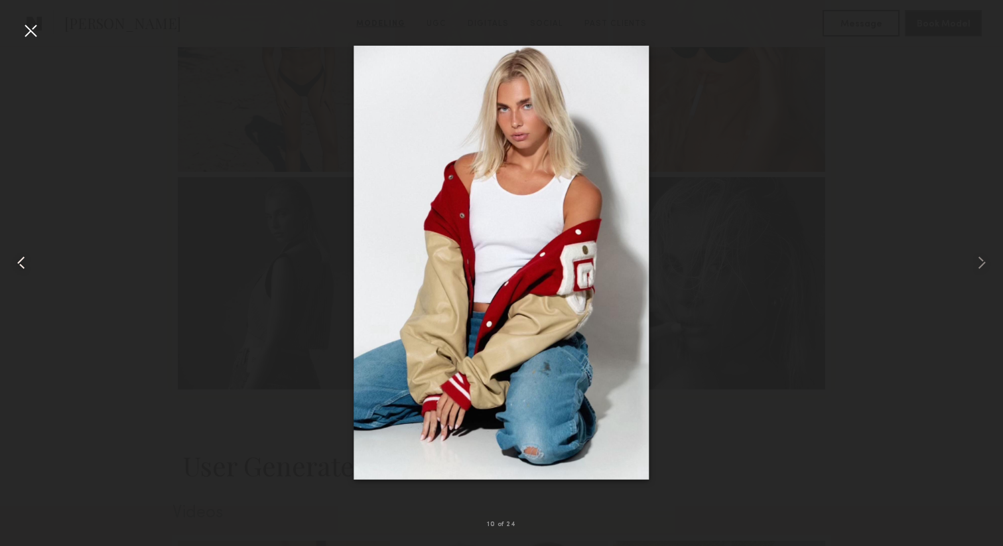
click at [21, 262] on common-icon at bounding box center [21, 262] width 21 height 21
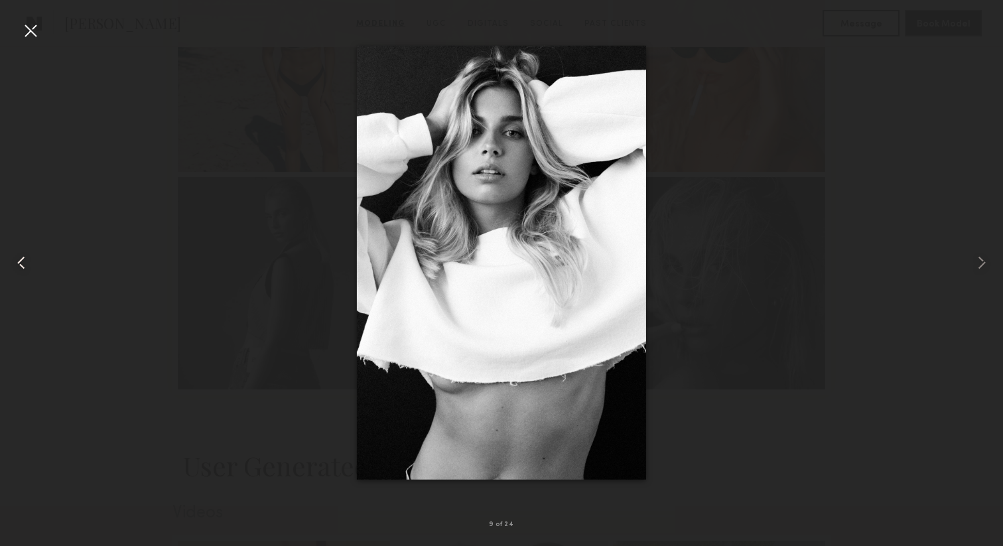
click at [21, 262] on common-icon at bounding box center [21, 262] width 21 height 21
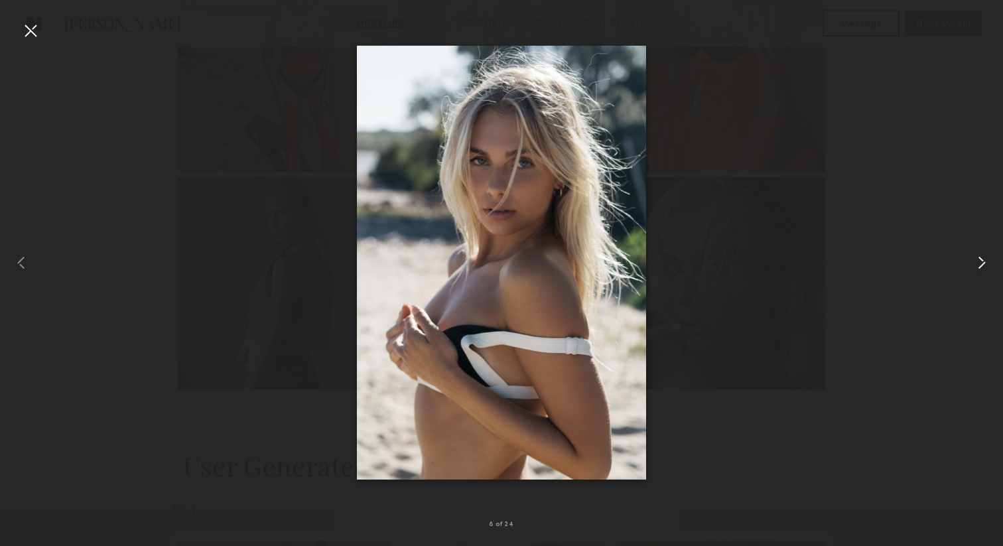
click at [981, 265] on common-icon at bounding box center [981, 262] width 21 height 21
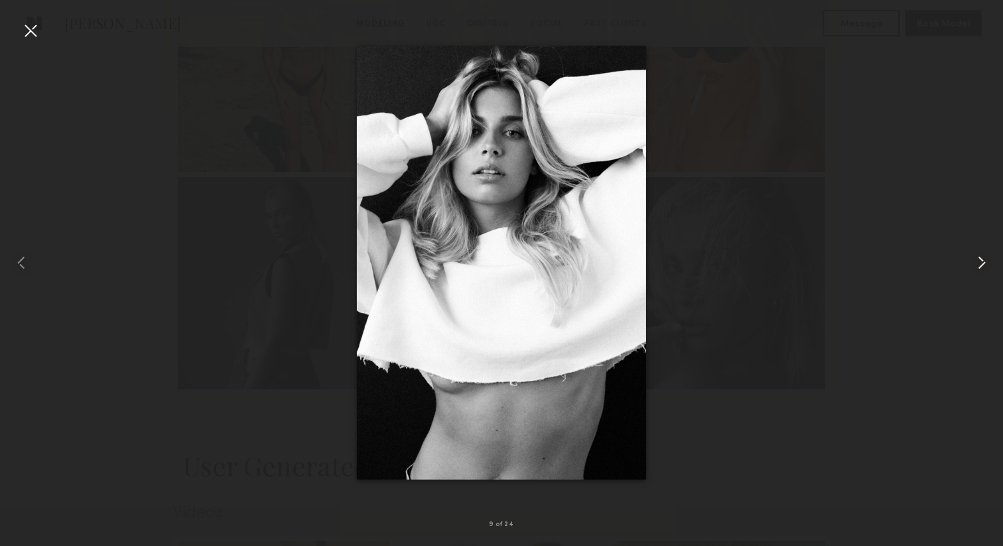
click at [981, 265] on common-icon at bounding box center [981, 262] width 21 height 21
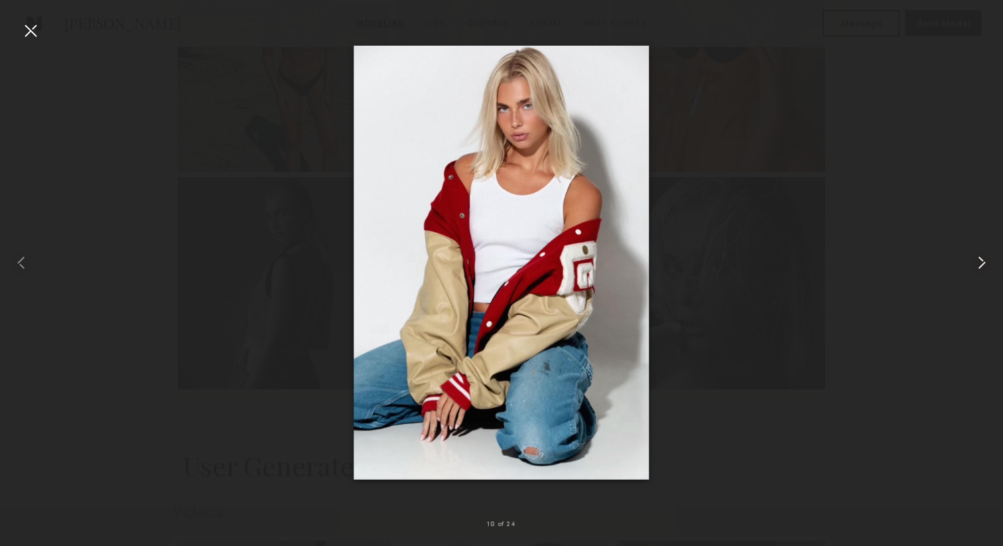
click at [981, 265] on common-icon at bounding box center [981, 262] width 21 height 21
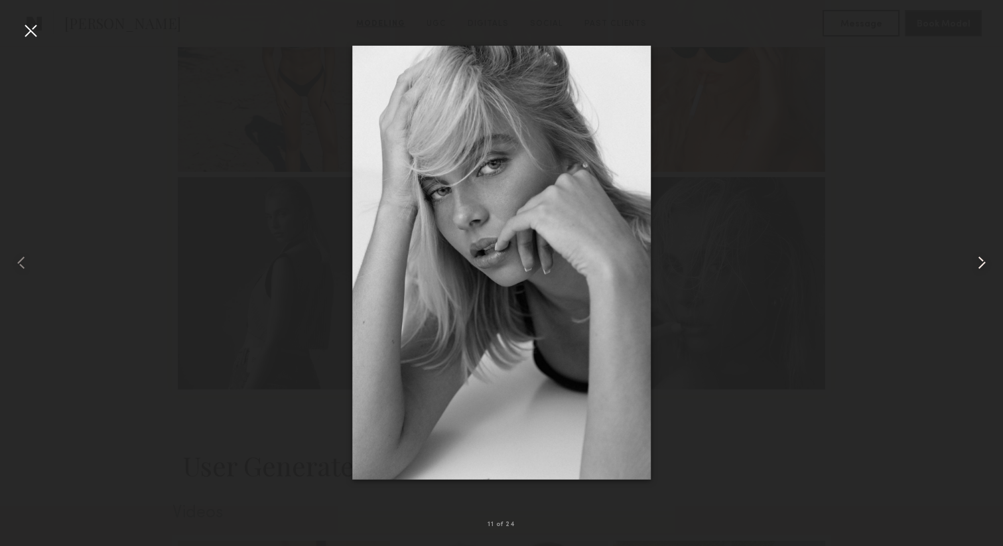
click at [981, 265] on common-icon at bounding box center [981, 262] width 21 height 21
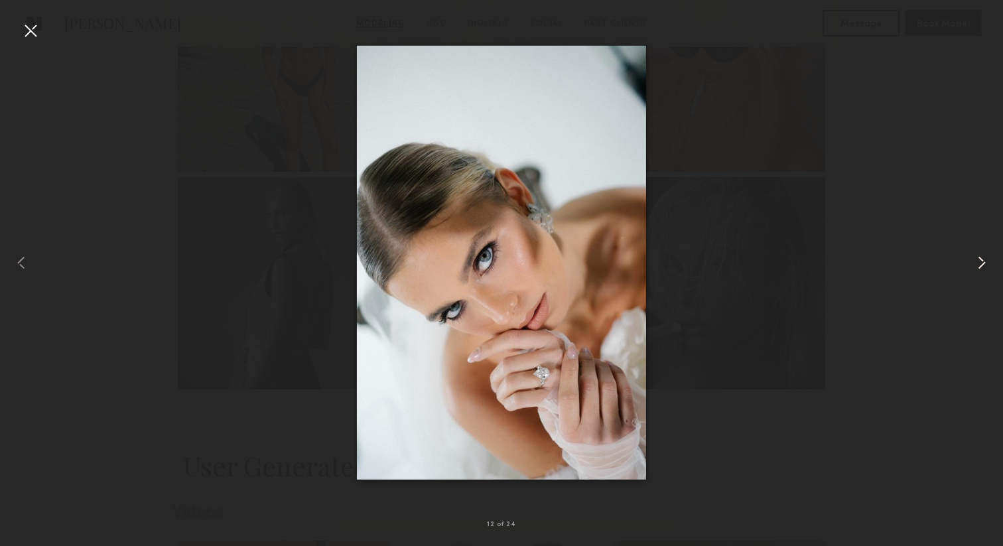
click at [981, 265] on common-icon at bounding box center [981, 262] width 21 height 21
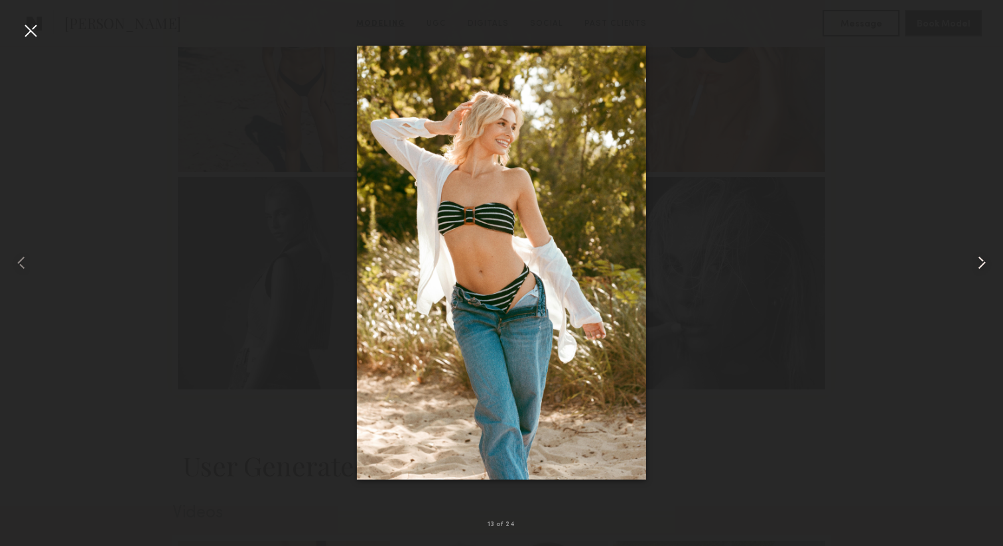
click at [981, 265] on common-icon at bounding box center [981, 262] width 21 height 21
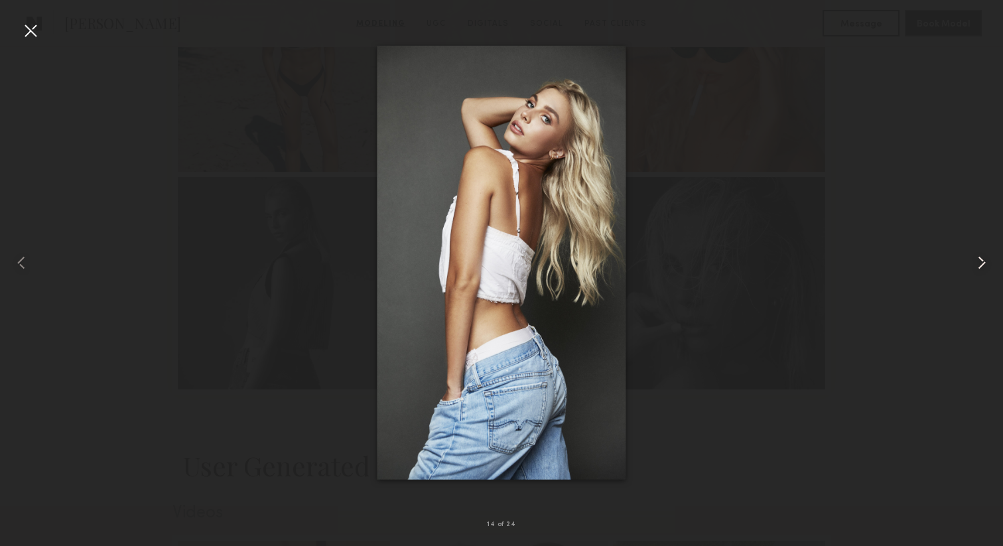
click at [981, 265] on common-icon at bounding box center [981, 262] width 21 height 21
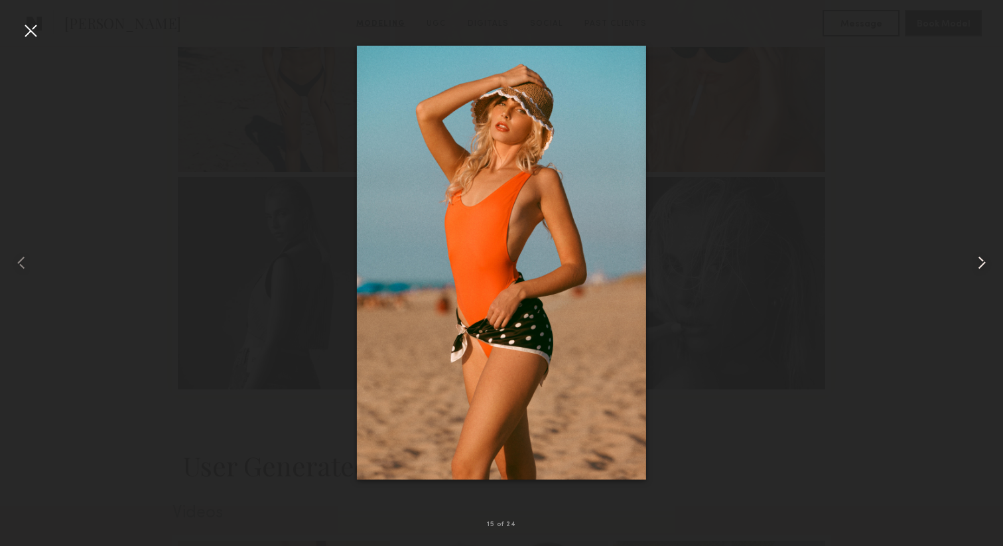
click at [981, 265] on common-icon at bounding box center [981, 262] width 21 height 21
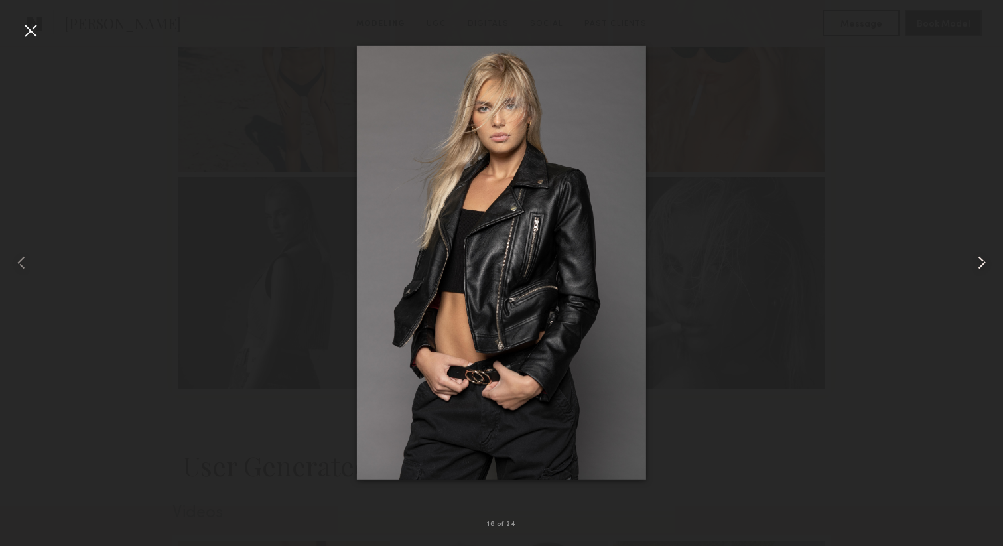
click at [981, 265] on common-icon at bounding box center [981, 262] width 21 height 21
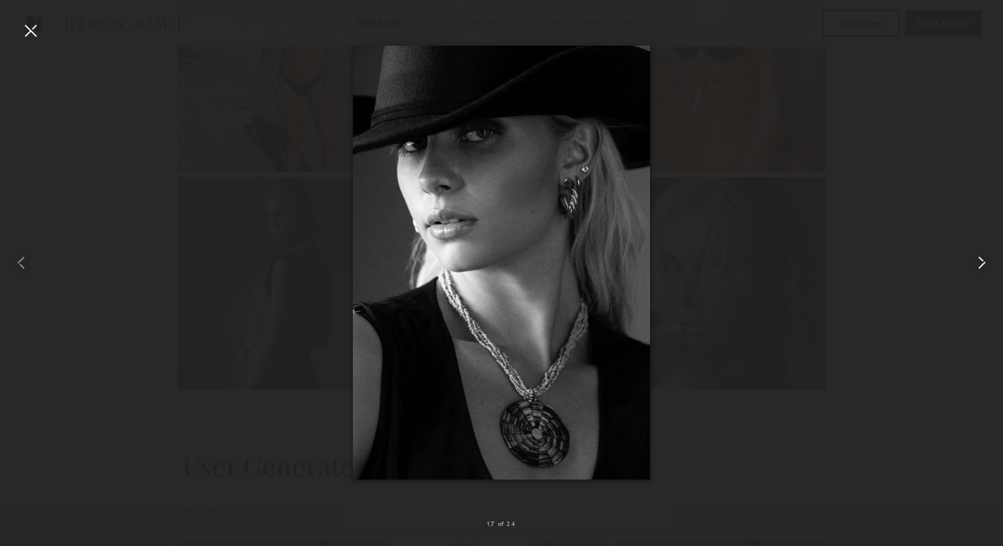
click at [981, 265] on common-icon at bounding box center [981, 262] width 21 height 21
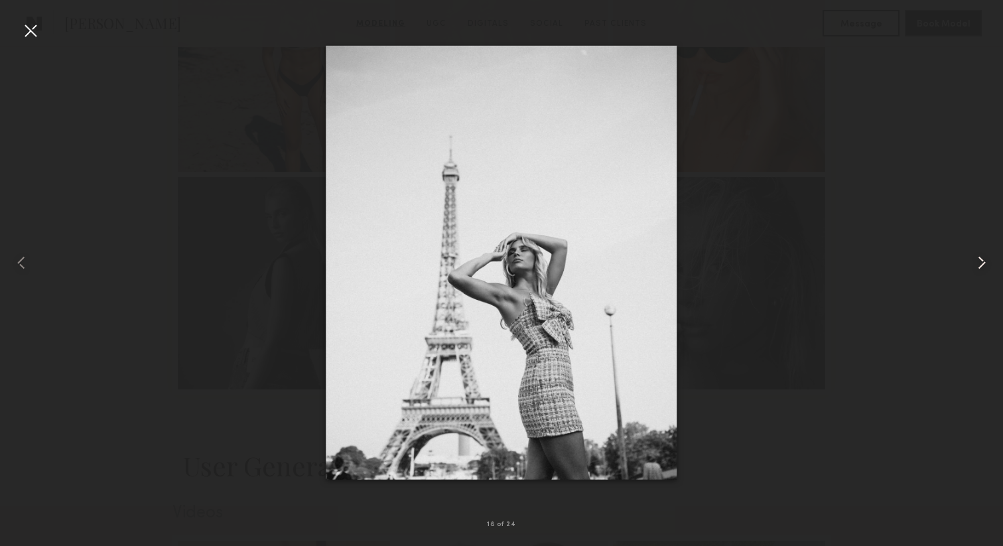
click at [981, 265] on common-icon at bounding box center [981, 262] width 21 height 21
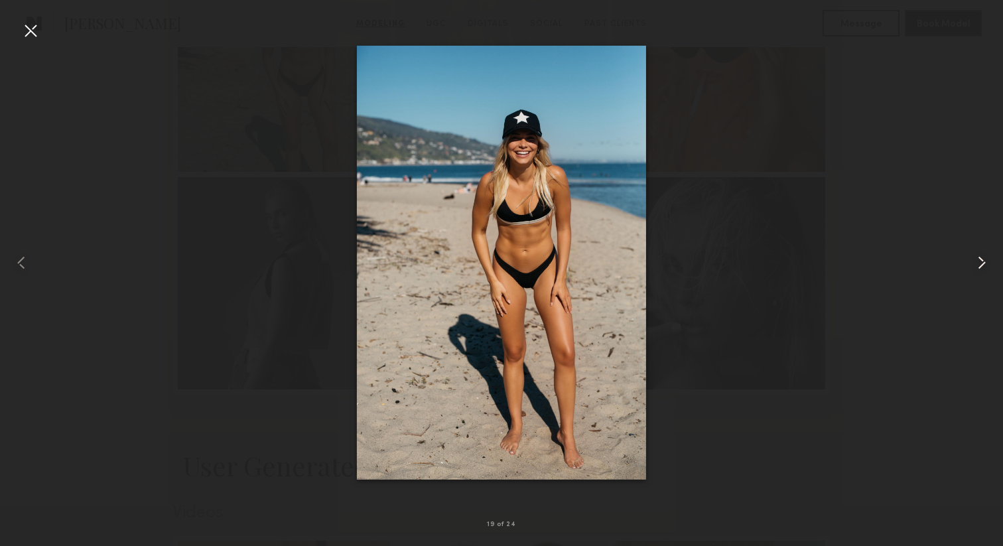
click at [981, 265] on common-icon at bounding box center [981, 262] width 21 height 21
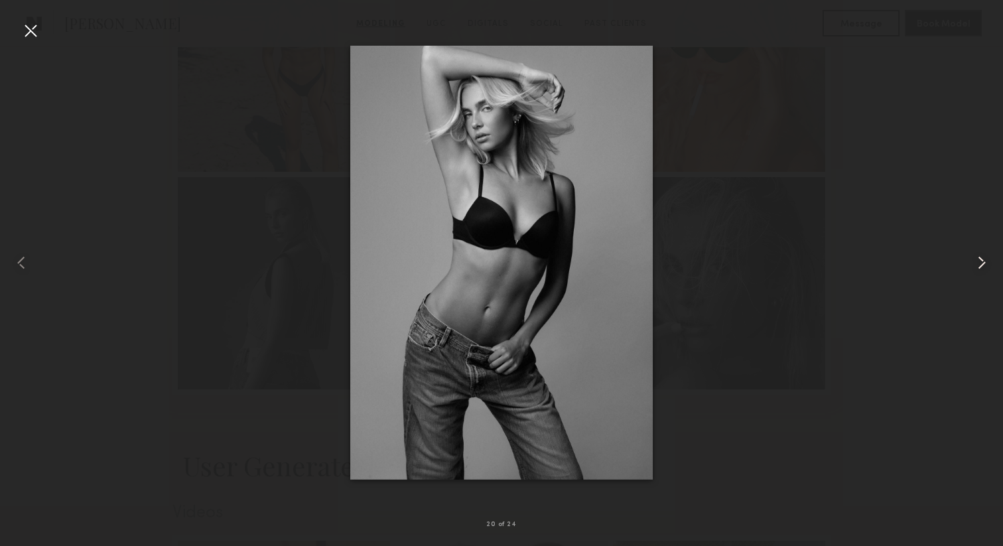
click at [981, 265] on common-icon at bounding box center [981, 262] width 21 height 21
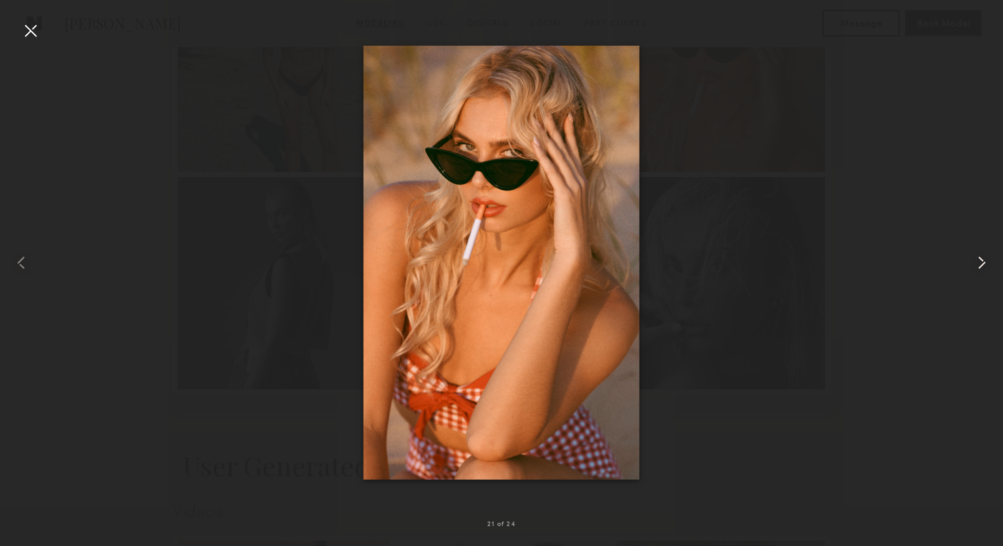
click at [981, 265] on common-icon at bounding box center [981, 262] width 21 height 21
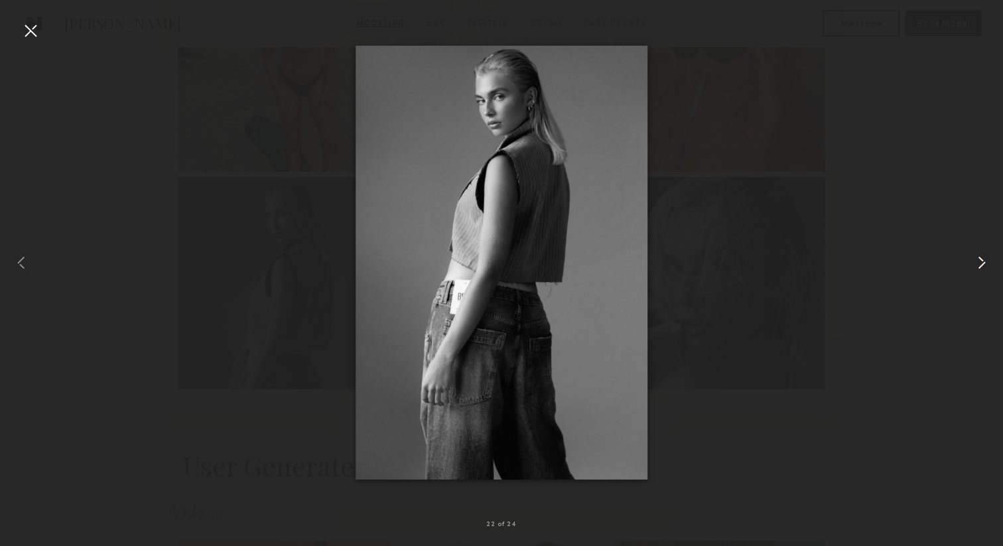
click at [981, 265] on common-icon at bounding box center [981, 262] width 21 height 21
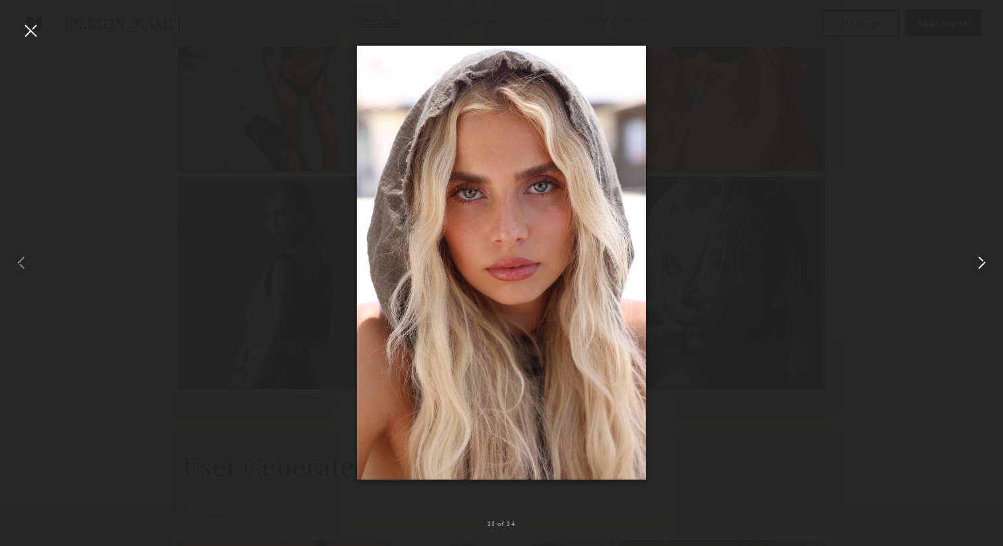
click at [981, 265] on common-icon at bounding box center [981, 262] width 21 height 21
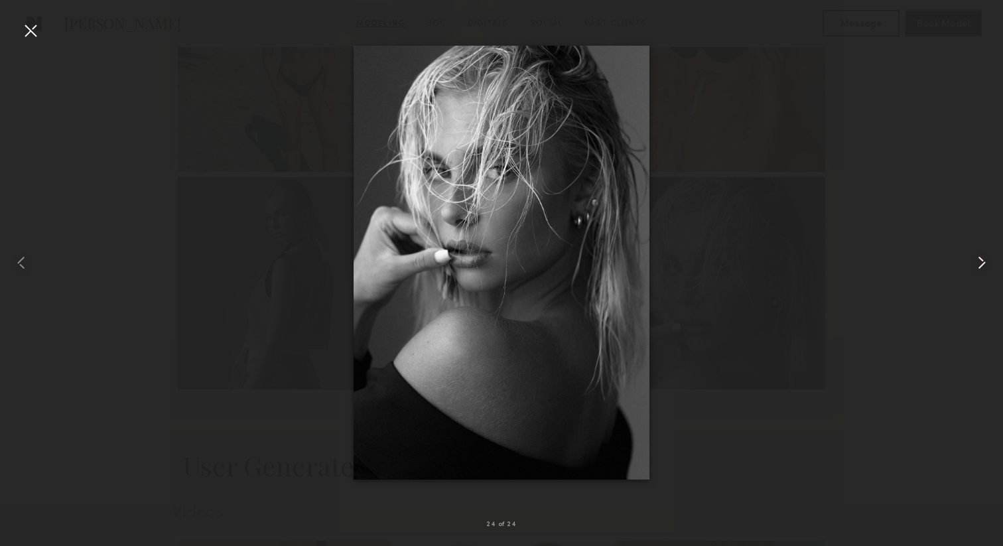
click at [981, 265] on common-icon at bounding box center [981, 262] width 21 height 21
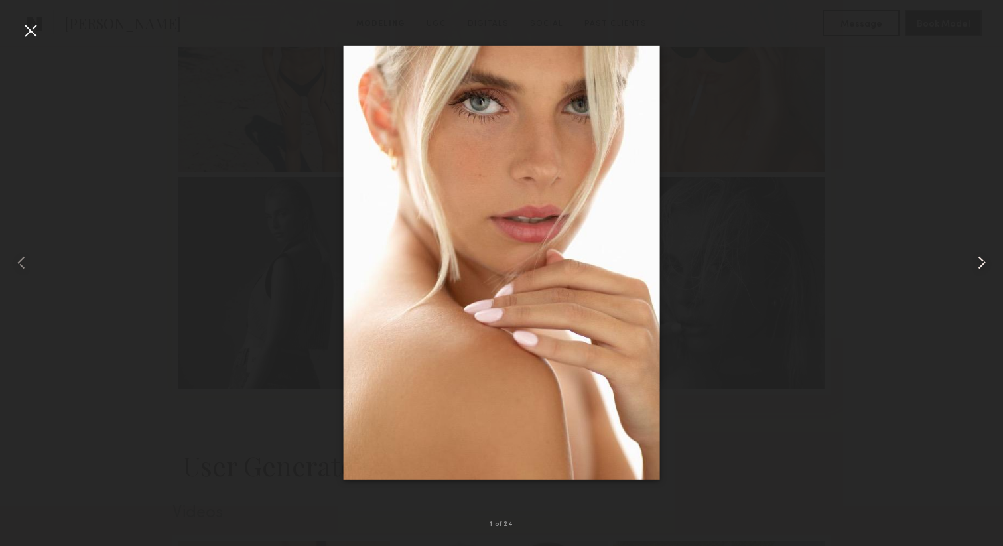
click at [981, 265] on common-icon at bounding box center [981, 262] width 21 height 21
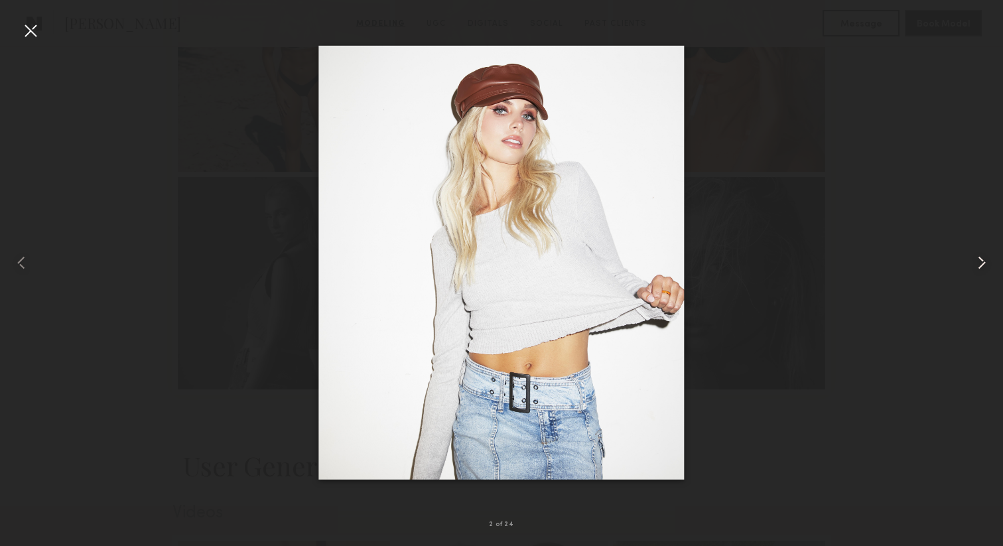
click at [981, 265] on common-icon at bounding box center [981, 262] width 21 height 21
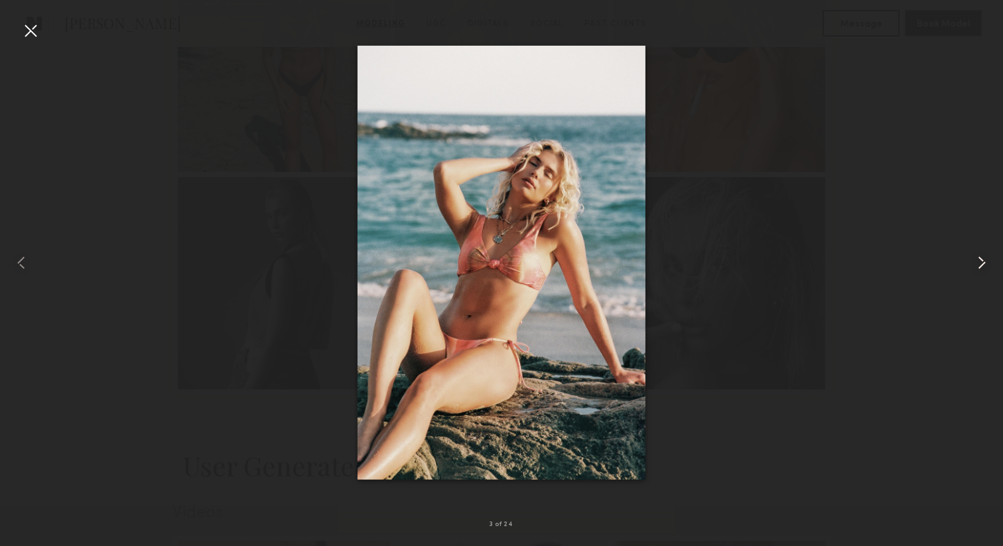
click at [981, 265] on common-icon at bounding box center [981, 262] width 21 height 21
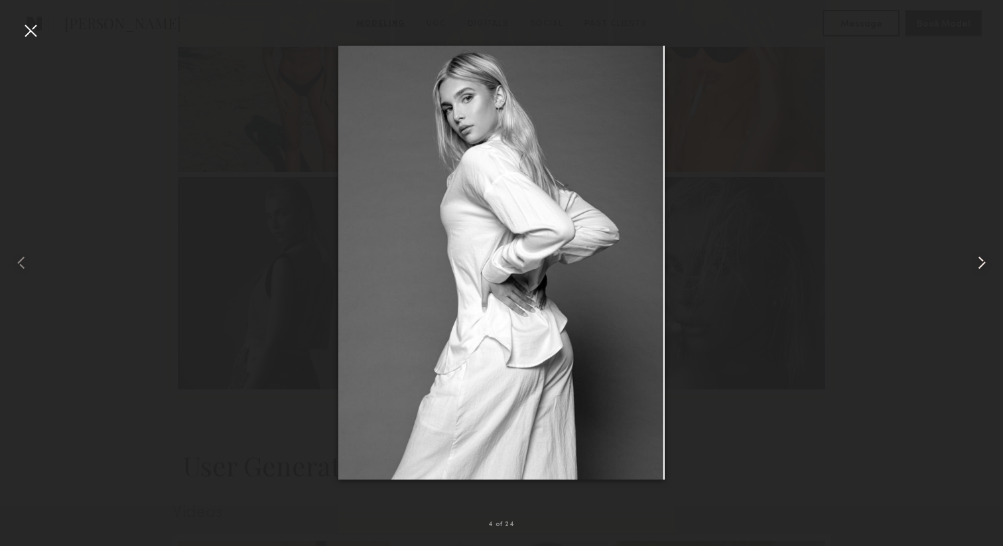
click at [981, 265] on common-icon at bounding box center [981, 262] width 21 height 21
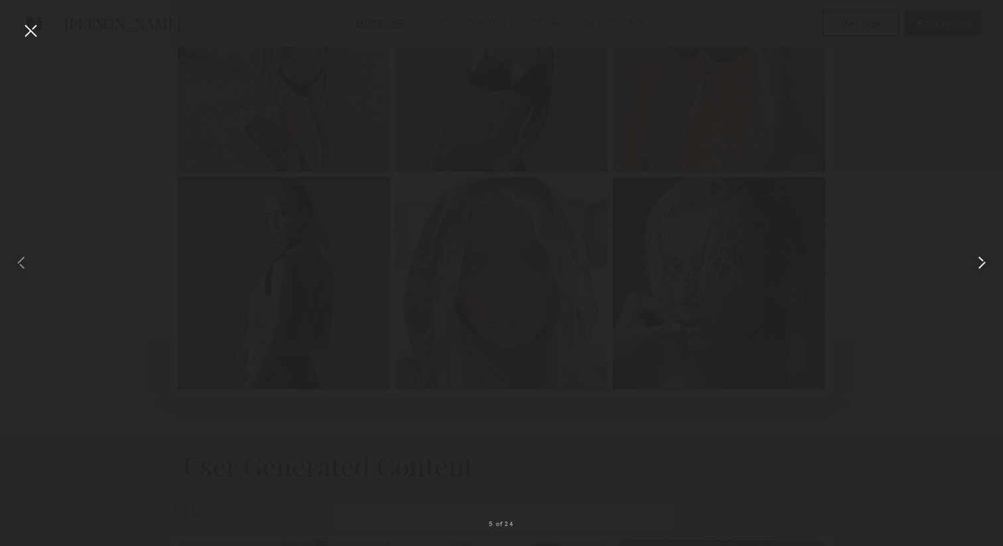
click at [981, 265] on common-icon at bounding box center [981, 262] width 21 height 21
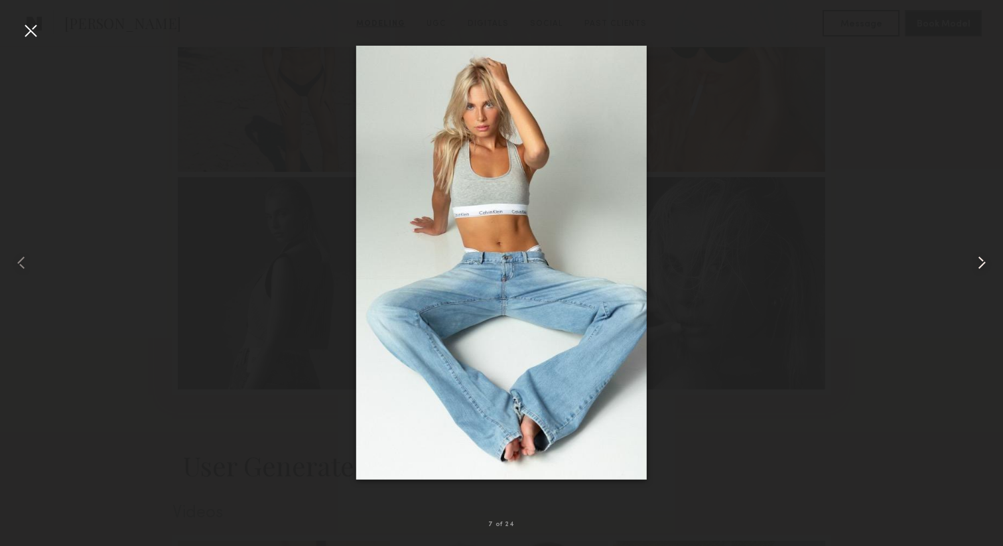
click at [981, 265] on common-icon at bounding box center [981, 262] width 21 height 21
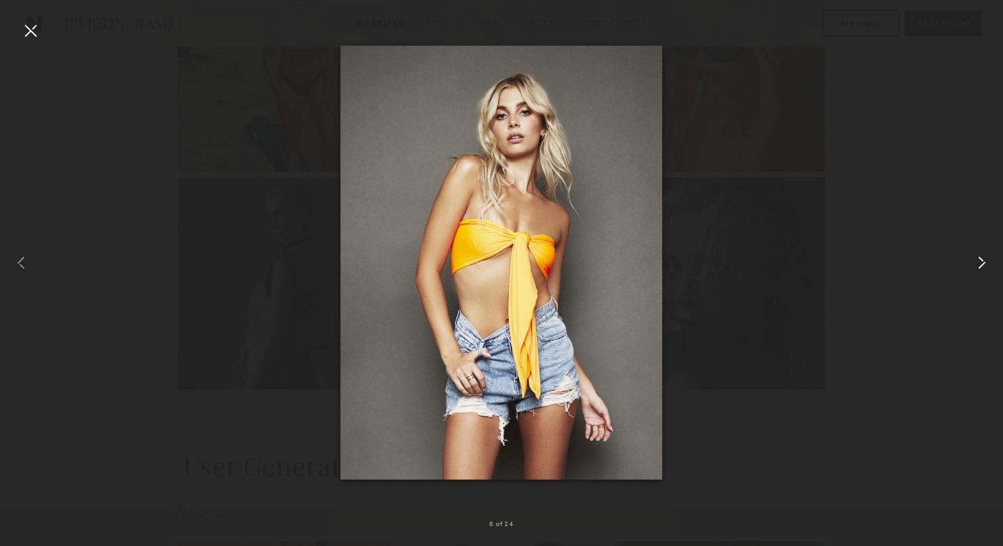
click at [981, 265] on common-icon at bounding box center [981, 262] width 21 height 21
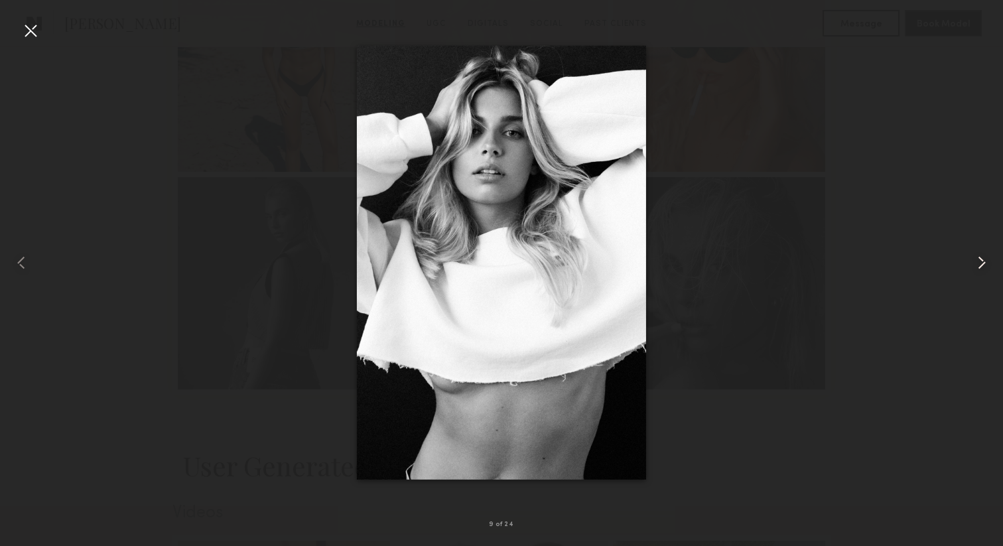
click at [981, 265] on common-icon at bounding box center [981, 262] width 21 height 21
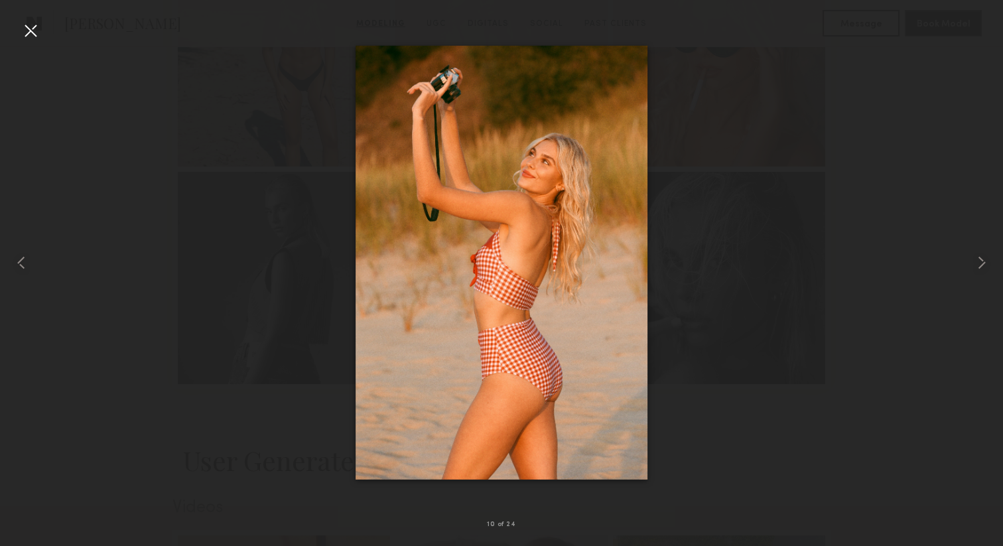
scroll to position [1733, 0]
